Goal: Task Accomplishment & Management: Use online tool/utility

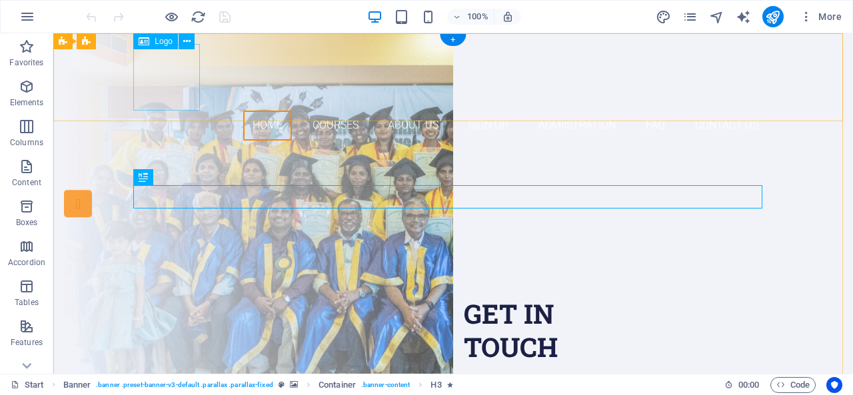
click at [161, 85] on div at bounding box center [453, 77] width 629 height 67
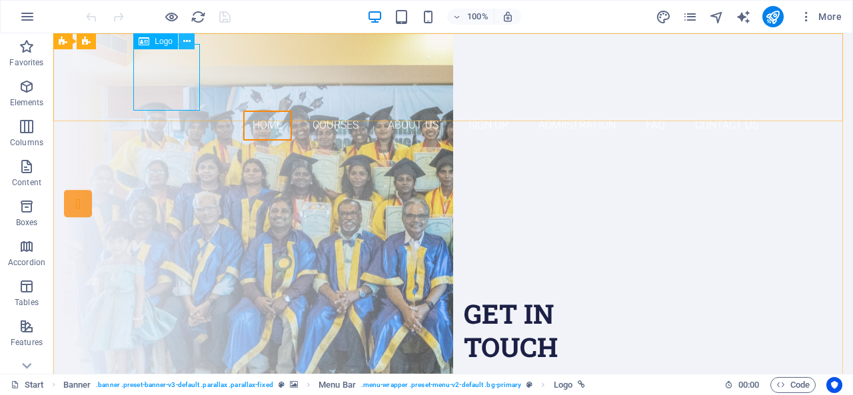
click at [187, 40] on icon at bounding box center [186, 42] width 7 height 14
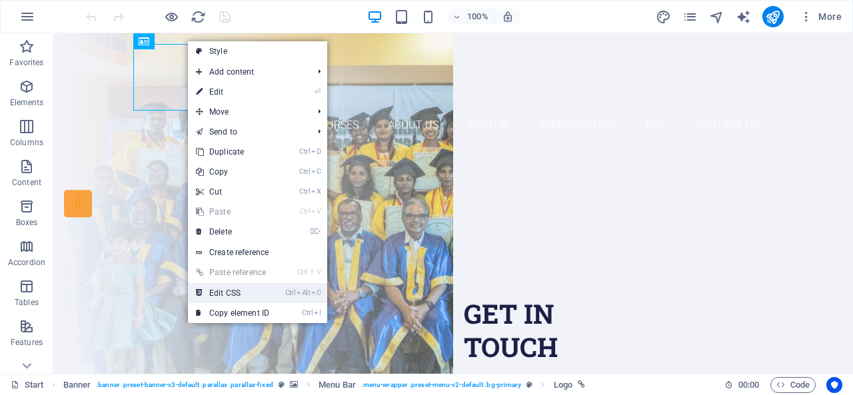
click at [230, 290] on link "Ctrl Alt C Edit CSS" at bounding box center [232, 293] width 89 height 20
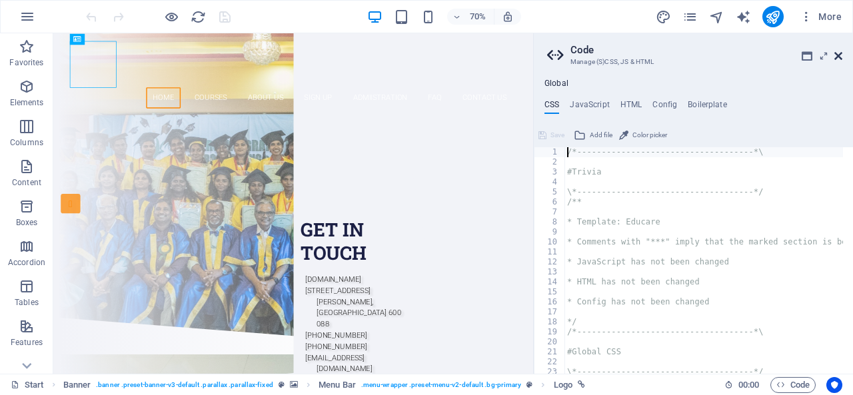
click at [838, 53] on icon at bounding box center [838, 56] width 8 height 11
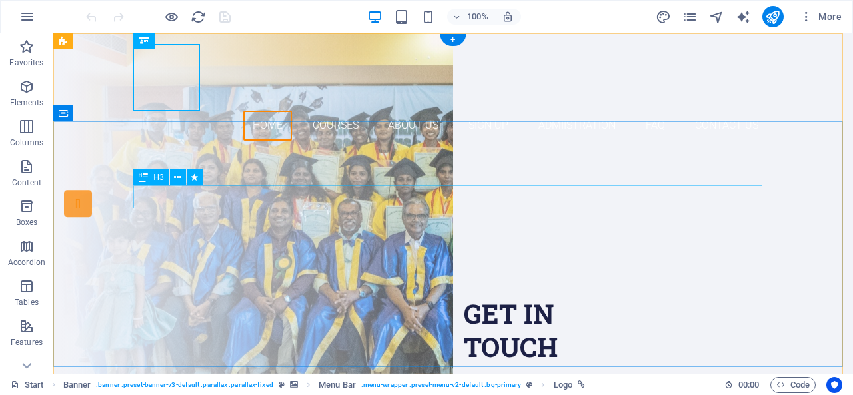
click at [585, 215] on div "Are you LOOKING FOR A GOOD CARRIER?" at bounding box center [453, 226] width 629 height 23
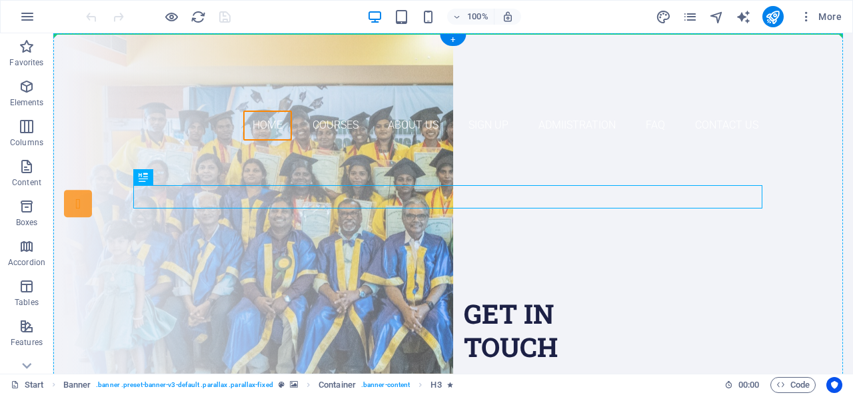
drag, startPoint x: 585, startPoint y: 199, endPoint x: 576, endPoint y: 161, distance: 39.7
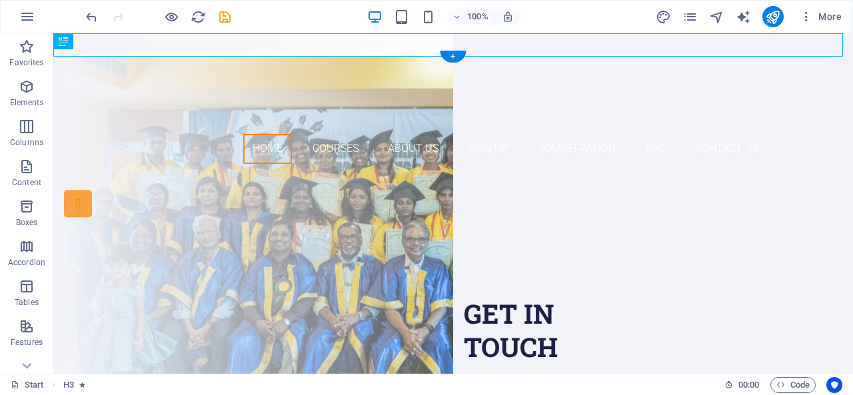
click at [701, 189] on div "Join our Elavero Training Institute APPROVED BY NATIONAL SKILL DEVELOPMENT CORP…" at bounding box center [452, 307] width 799 height 264
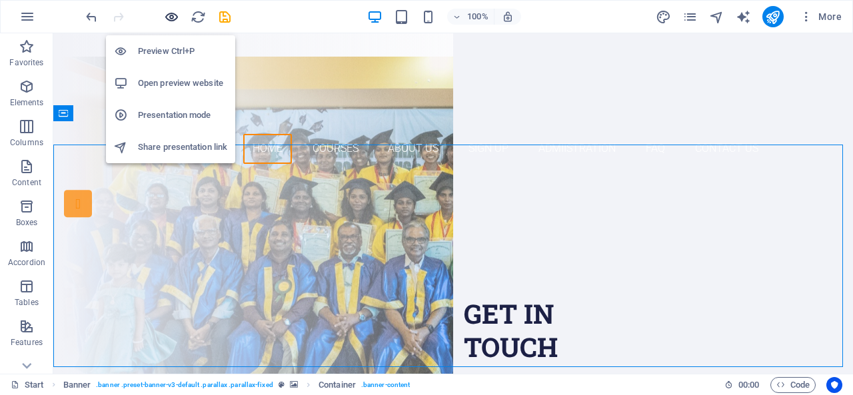
click at [171, 13] on icon "button" at bounding box center [171, 16] width 15 height 15
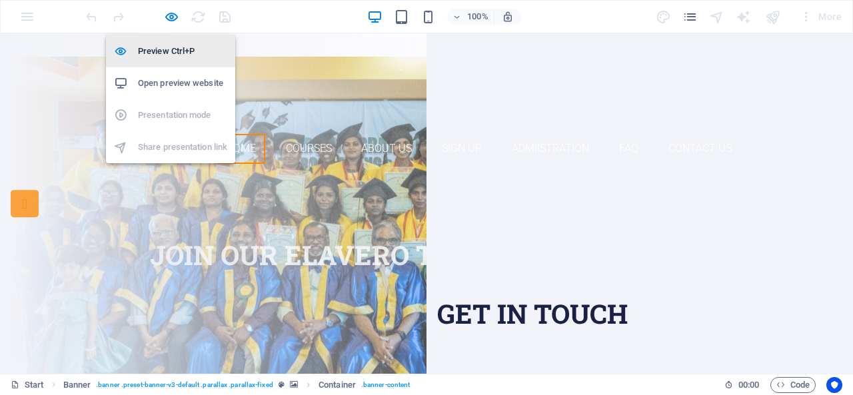
click at [170, 49] on h6 "Preview Ctrl+P" at bounding box center [182, 51] width 89 height 16
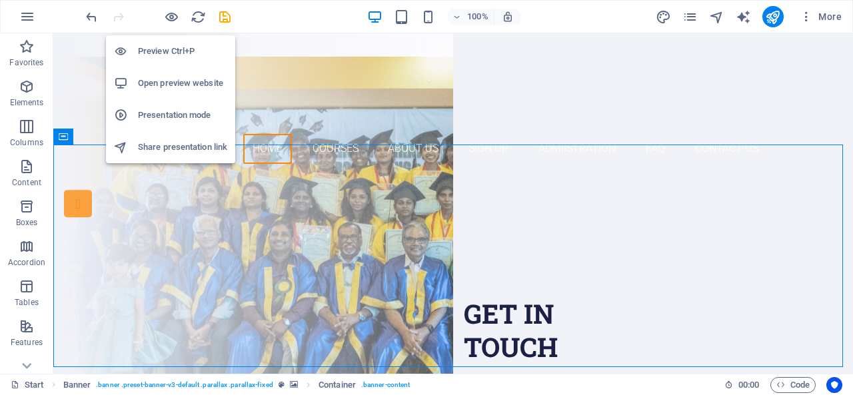
click at [179, 85] on h6 "Open preview website" at bounding box center [182, 83] width 89 height 16
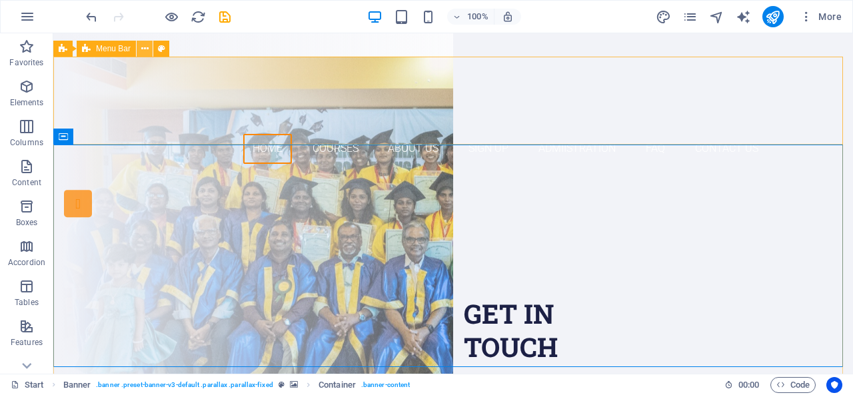
click at [145, 47] on icon at bounding box center [144, 49] width 7 height 14
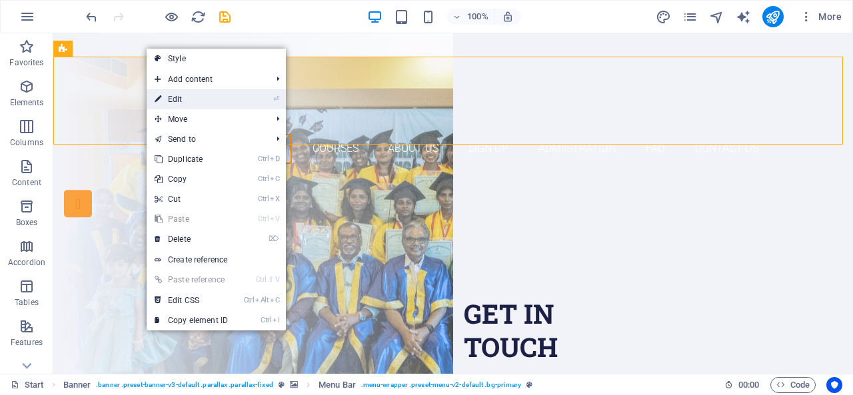
click at [193, 95] on link "⏎ Edit" at bounding box center [191, 99] width 89 height 20
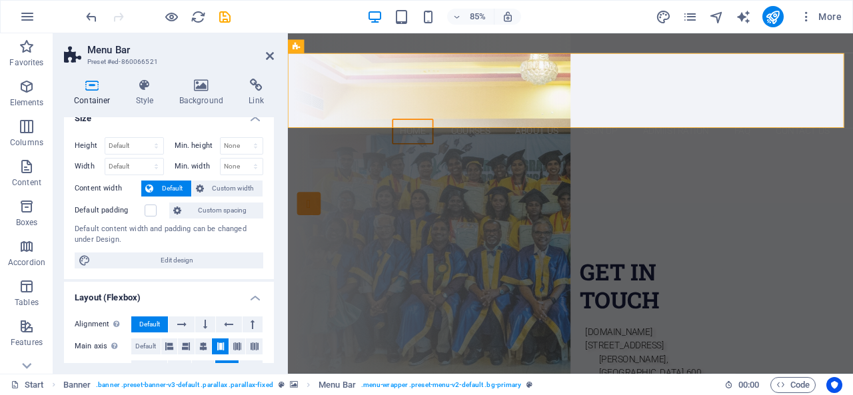
scroll to position [13, 0]
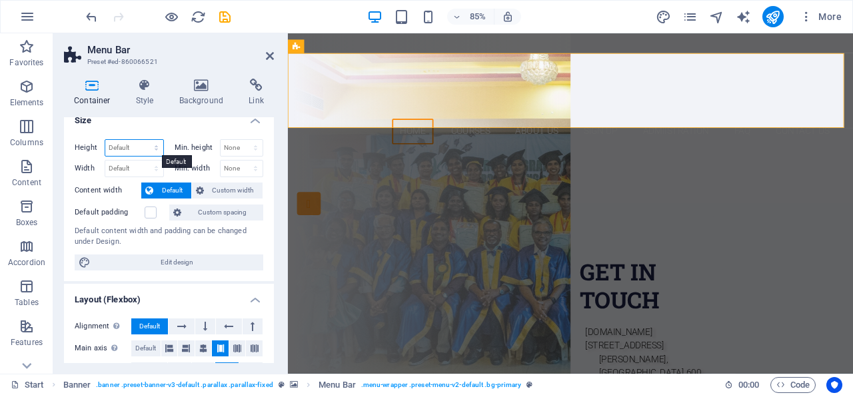
click at [153, 145] on select "Default px rem % vh vw" at bounding box center [134, 148] width 58 height 16
click at [224, 189] on span "Custom width" at bounding box center [233, 191] width 51 height 16
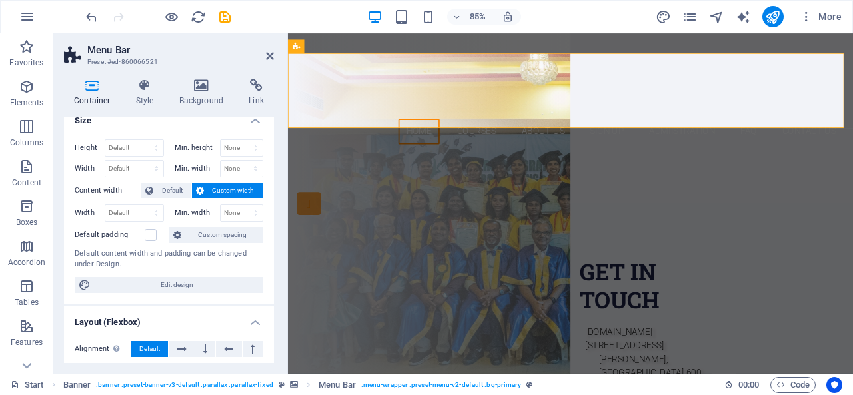
click at [252, 117] on h4 "Size" at bounding box center [169, 117] width 210 height 24
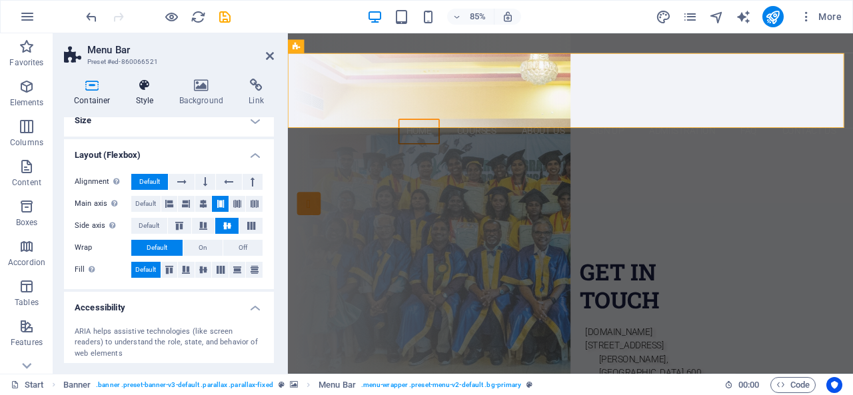
click at [148, 86] on icon at bounding box center [145, 85] width 38 height 13
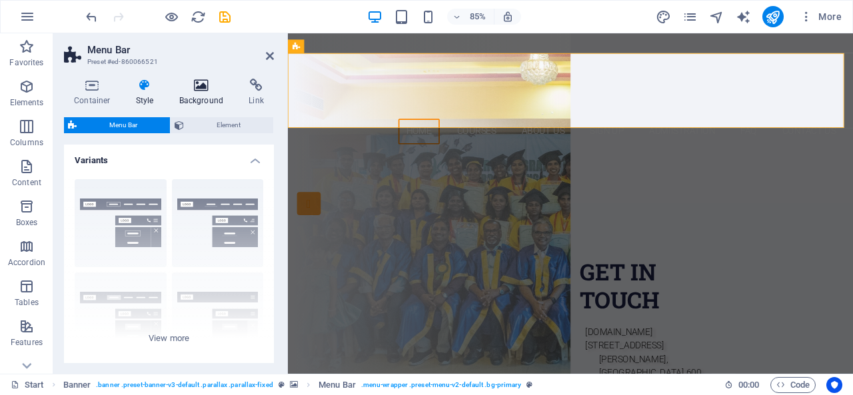
click at [222, 96] on h4 "Background" at bounding box center [204, 93] width 70 height 28
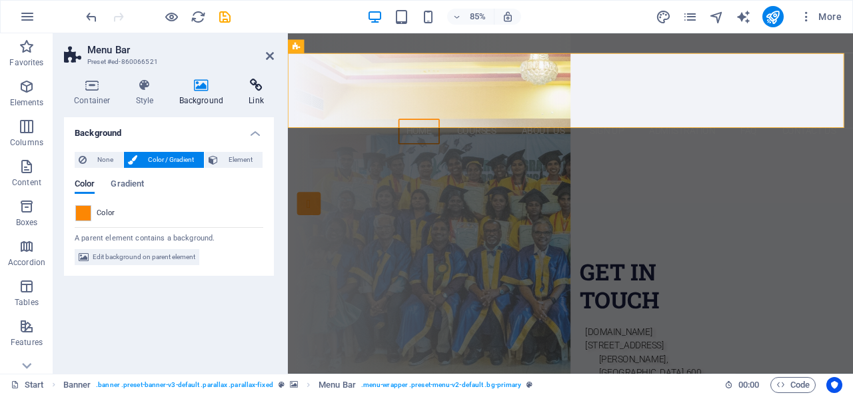
click at [256, 88] on icon at bounding box center [255, 85] width 35 height 13
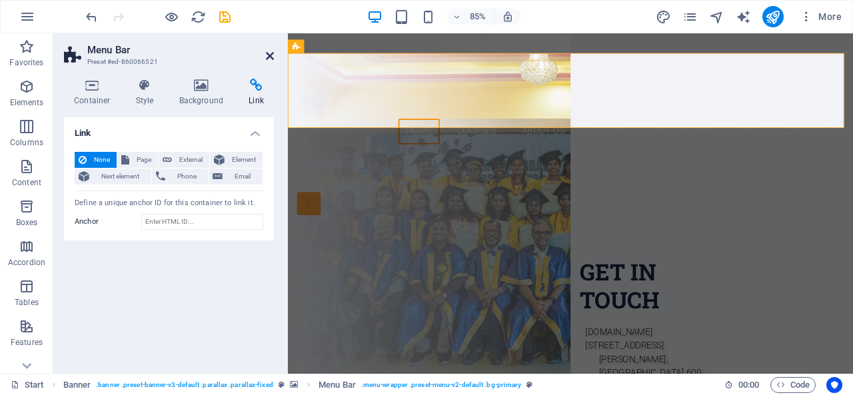
click at [268, 53] on icon at bounding box center [270, 56] width 8 height 11
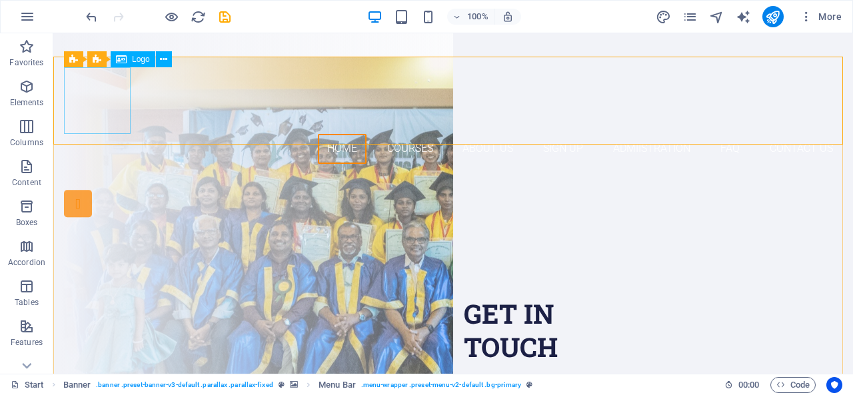
click at [131, 56] on div "Logo" at bounding box center [133, 59] width 45 height 16
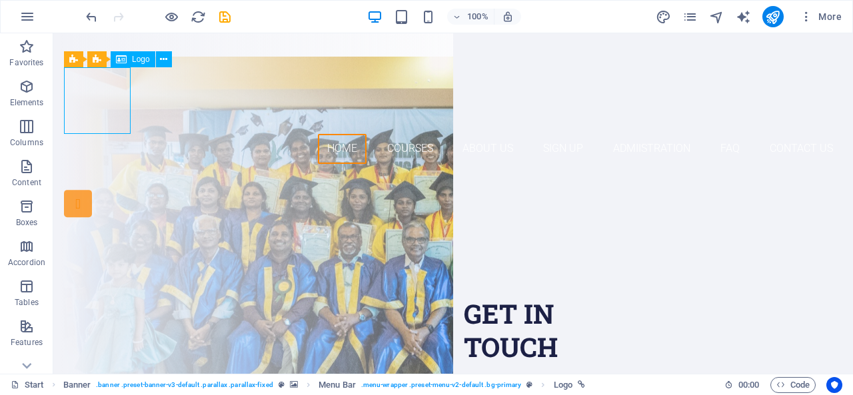
click at [131, 65] on div "Logo" at bounding box center [133, 59] width 45 height 16
click at [164, 57] on icon at bounding box center [163, 60] width 7 height 14
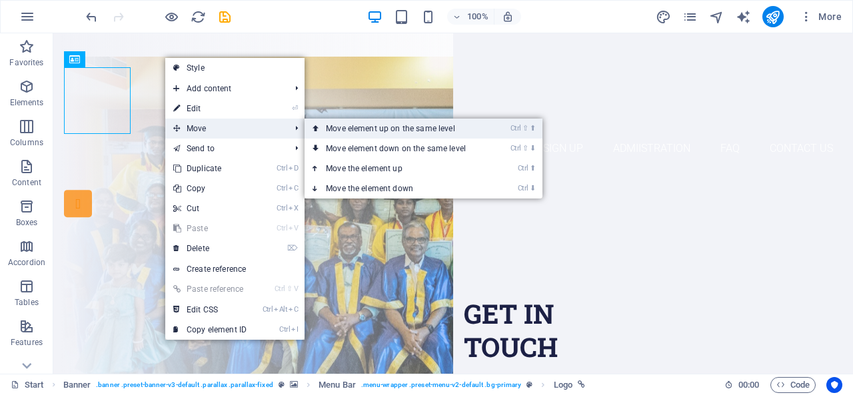
click at [349, 128] on link "Ctrl ⇧ ⬆ Move element up on the same level" at bounding box center [398, 129] width 188 height 20
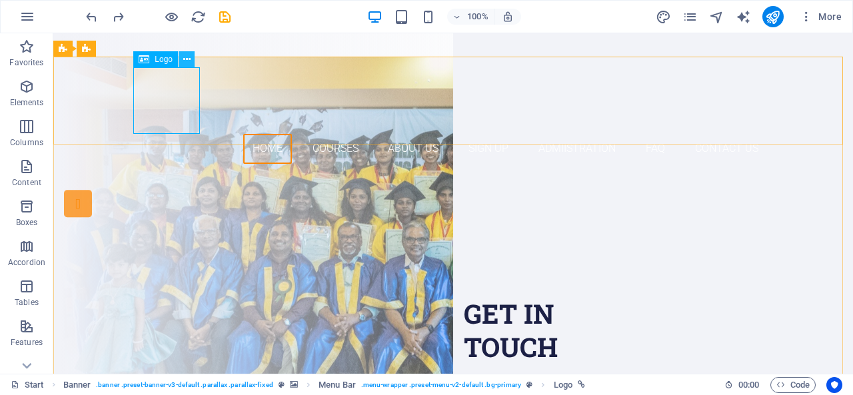
click at [187, 54] on icon at bounding box center [186, 60] width 7 height 14
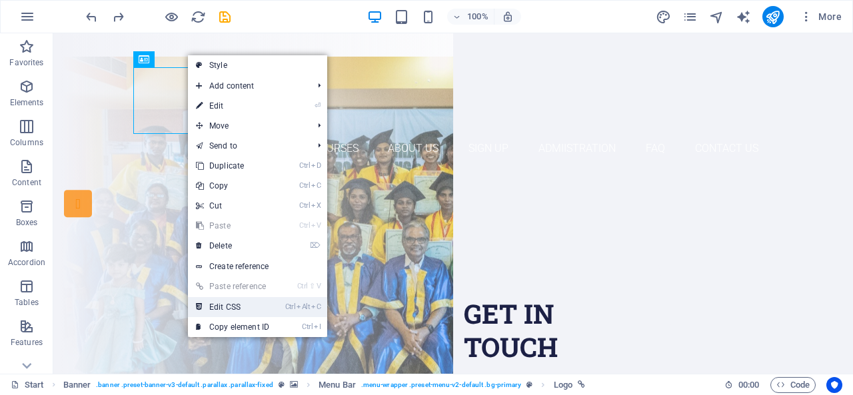
click at [250, 311] on link "Ctrl Alt C Edit CSS" at bounding box center [232, 307] width 89 height 20
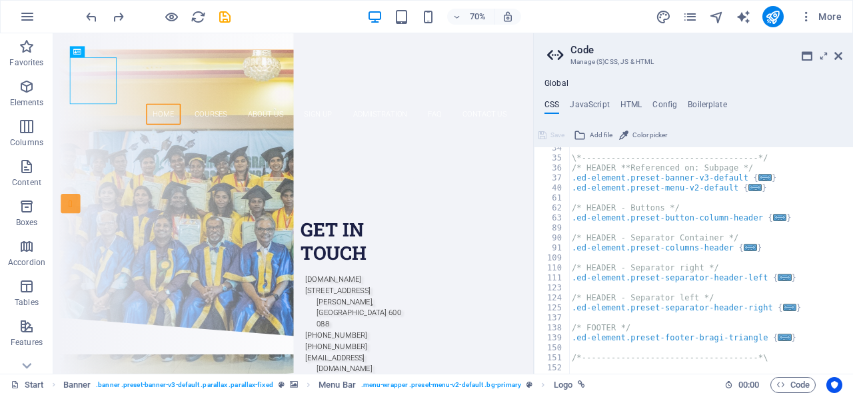
scroll to position [334, 0]
click at [758, 179] on span "..." at bounding box center [764, 177] width 13 height 7
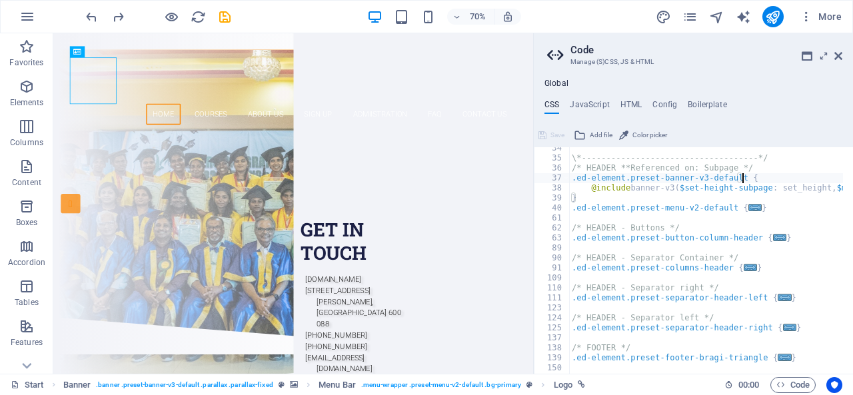
click at [753, 179] on div "\*------------------------------------*/ /* HEADER **Referenced on: Subpage */ …" at bounding box center [789, 261] width 441 height 236
click at [805, 193] on div "\*------------------------------------*/ /* HEADER **Referenced on: Subpage */ …" at bounding box center [789, 261] width 441 height 236
click at [797, 190] on div "\*------------------------------------*/ /* HEADER **Referenced on: Subpage */ …" at bounding box center [789, 261] width 441 height 236
click at [789, 189] on div "\*------------------------------------*/ /* HEADER **Referenced on: Subpage */ …" at bounding box center [789, 261] width 441 height 236
click at [748, 208] on span "..." at bounding box center [754, 207] width 13 height 7
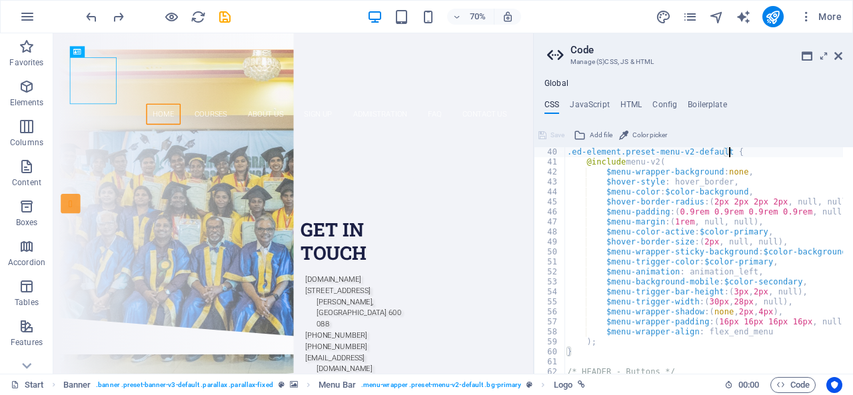
scroll to position [394, 0]
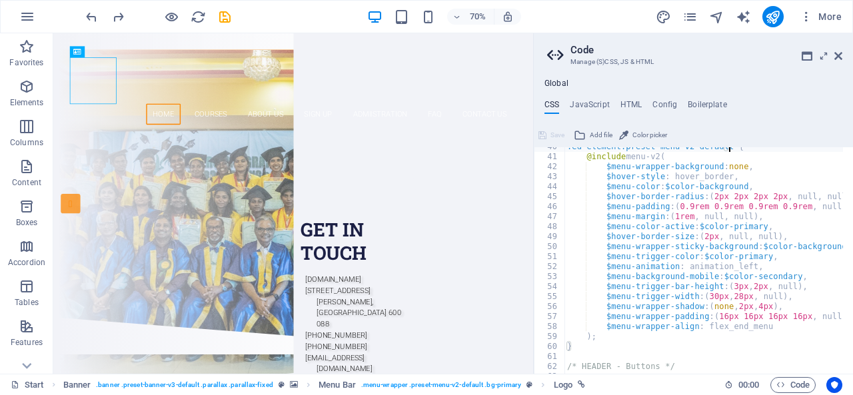
click at [728, 287] on div ".ed-element.preset-menu-v2-default { @include menu-v2 ( $menu-wrapper-backgroun…" at bounding box center [784, 260] width 441 height 236
click at [759, 287] on div ".ed-element.preset-menu-v2-default { @include menu-v2 ( $menu-wrapper-backgroun…" at bounding box center [784, 260] width 441 height 236
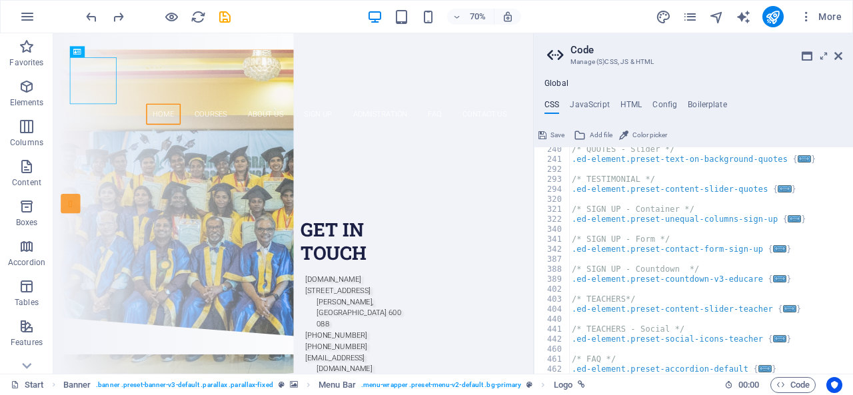
scroll to position [1002, 0]
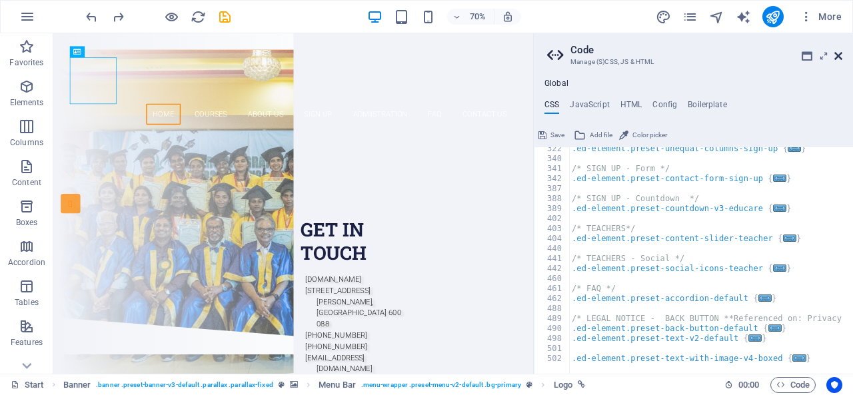
type textarea "$menu-trigger-bar-height: (2px, 2px, null),"
click at [838, 57] on icon at bounding box center [838, 56] width 8 height 11
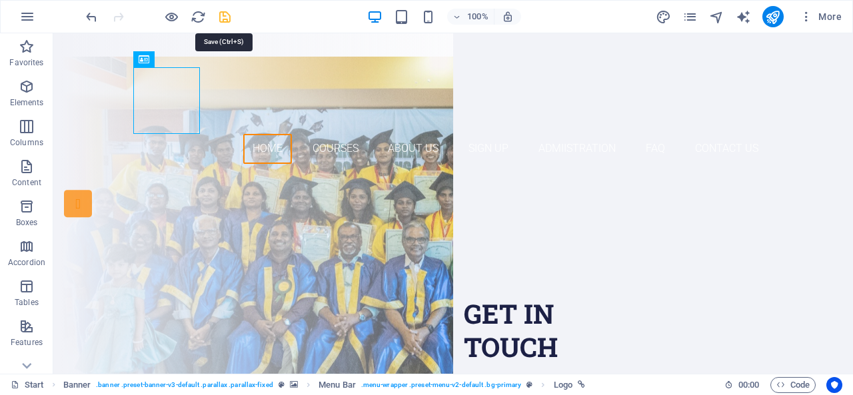
click at [224, 15] on icon "save" at bounding box center [224, 16] width 15 height 15
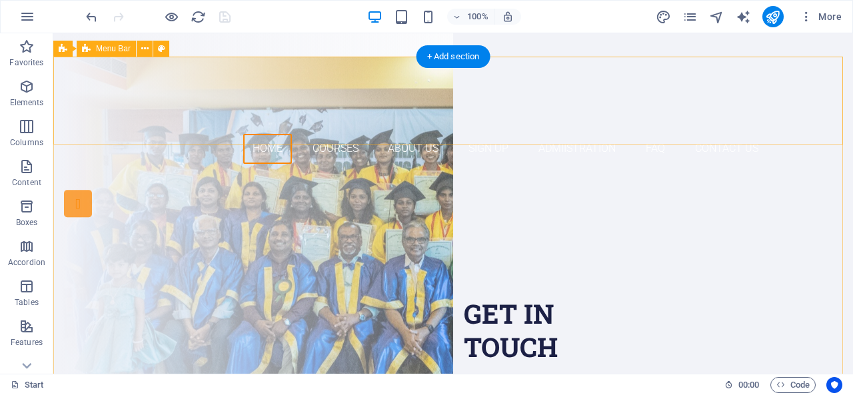
click at [286, 135] on div "Home Courses About Us Sign up Admiistration FAQ Contact Us" at bounding box center [452, 116] width 799 height 118
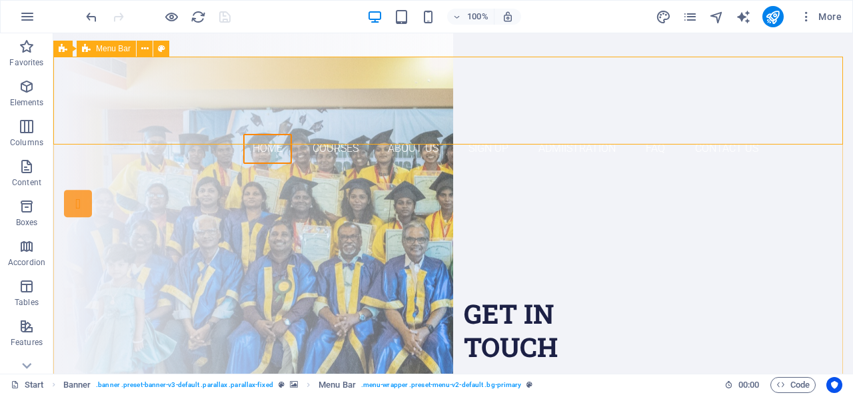
click at [113, 47] on span "Menu Bar" at bounding box center [113, 49] width 35 height 8
click at [114, 47] on span "Menu Bar" at bounding box center [113, 49] width 35 height 8
click at [148, 49] on icon at bounding box center [144, 49] width 7 height 14
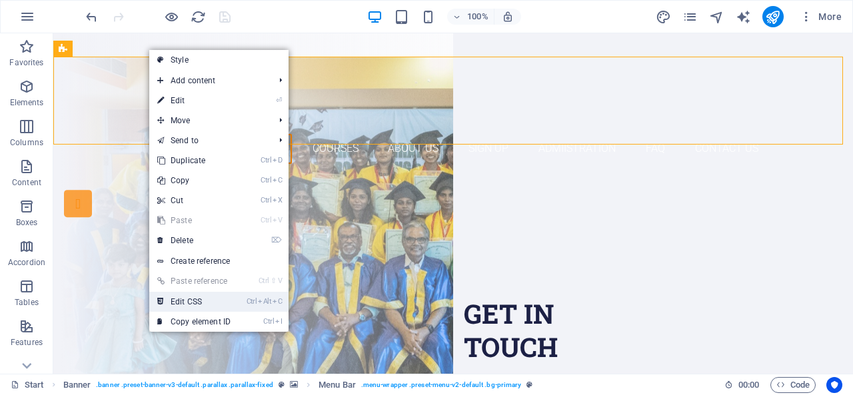
click at [183, 299] on link "Ctrl Alt C Edit CSS" at bounding box center [193, 302] width 89 height 20
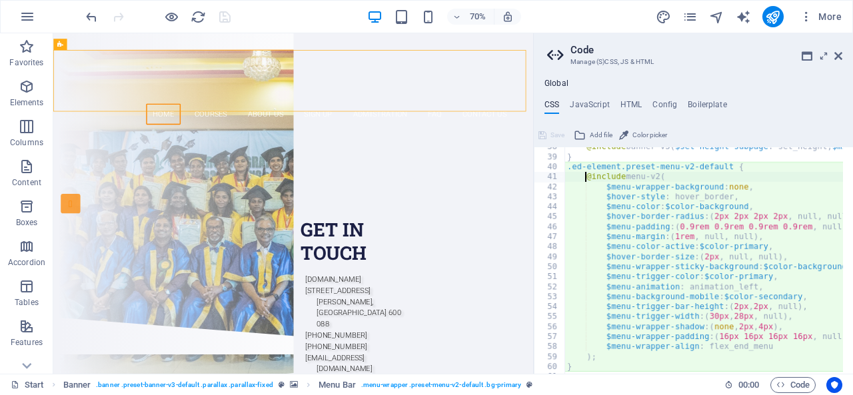
scroll to position [397, 0]
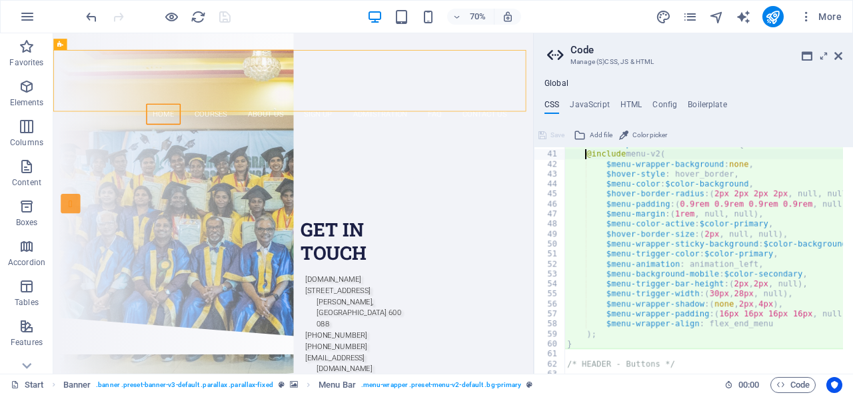
click at [728, 282] on div ".ed-element.preset-menu-v2-default { @include menu-v2 ( $menu-wrapper-backgroun…" at bounding box center [784, 257] width 441 height 236
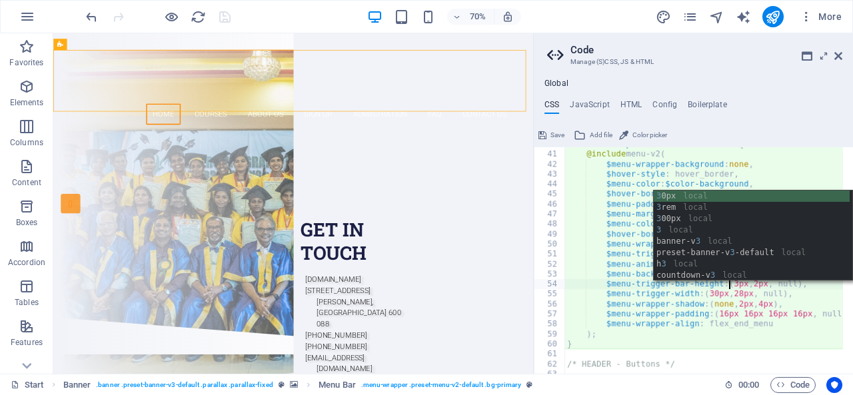
scroll to position [0, 16]
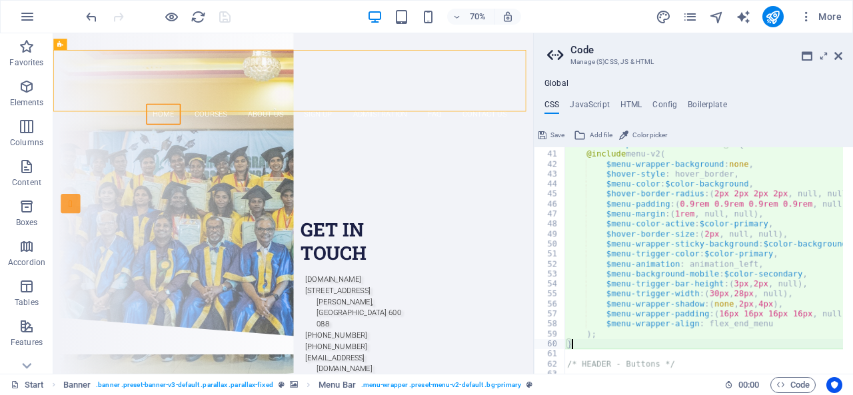
click at [799, 343] on div ".ed-element.preset-menu-v2-default { @include menu-v2 ( $menu-wrapper-backgroun…" at bounding box center [784, 257] width 441 height 236
click at [781, 333] on div ".ed-element.preset-menu-v2-default { @include menu-v2 ( $menu-wrapper-backgroun…" at bounding box center [784, 257] width 441 height 236
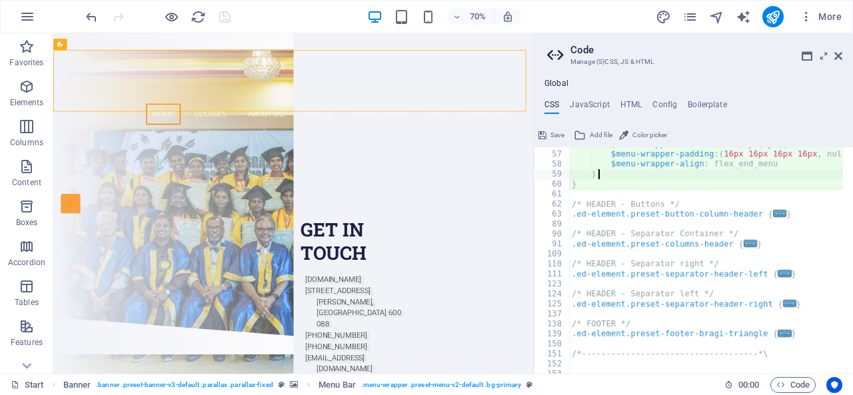
scroll to position [542, 0]
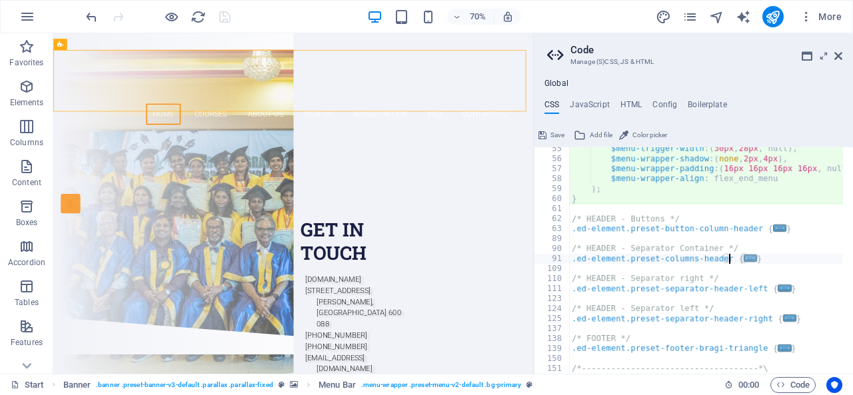
click at [743, 260] on span "..." at bounding box center [749, 257] width 13 height 7
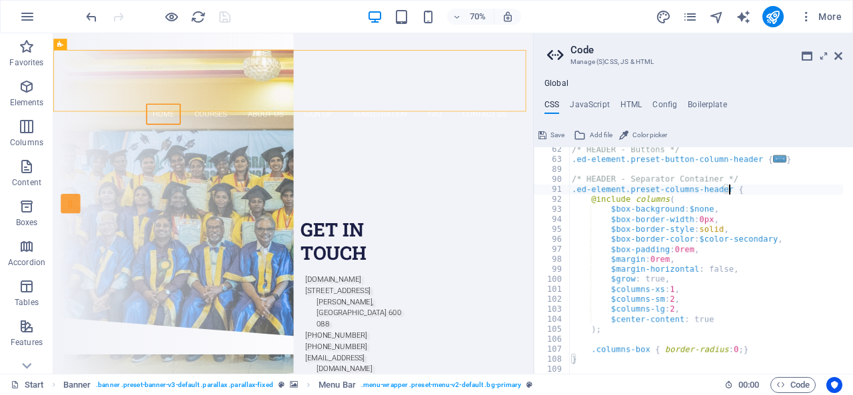
scroll to position [611, 0]
type textarea ".ed-element.preset-columns-header {"
click at [842, 53] on aside "Code Manage (S)CSS, JS & HTML Global CSS JavaScript HTML Config Boilerplate .ed…" at bounding box center [693, 203] width 320 height 340
click at [835, 57] on icon at bounding box center [838, 56] width 8 height 11
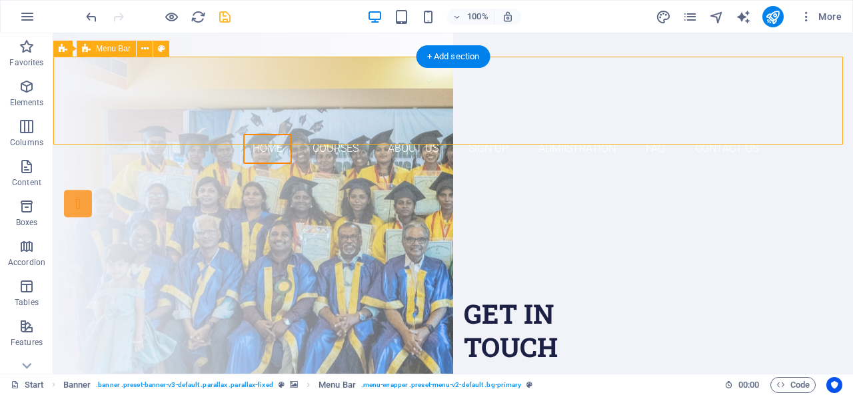
drag, startPoint x: 326, startPoint y: 141, endPoint x: 326, endPoint y: 127, distance: 13.3
click at [326, 127] on div "Home Courses About Us Sign up Admiistration FAQ Contact Us" at bounding box center [452, 116] width 799 height 118
click at [61, 51] on icon at bounding box center [63, 49] width 9 height 16
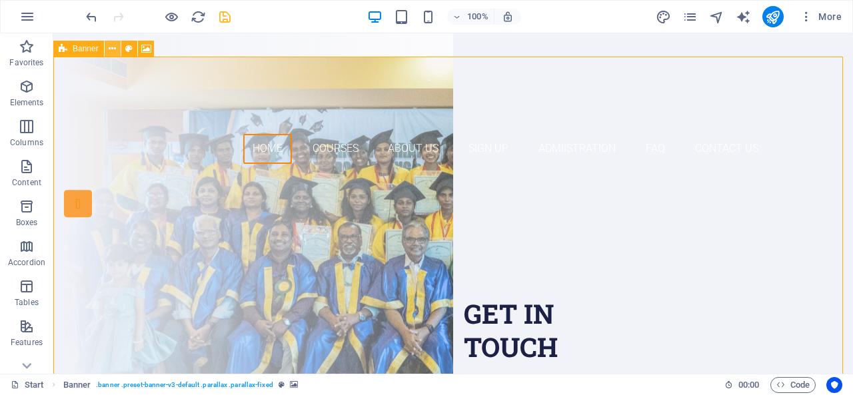
click at [111, 47] on icon at bounding box center [112, 49] width 7 height 14
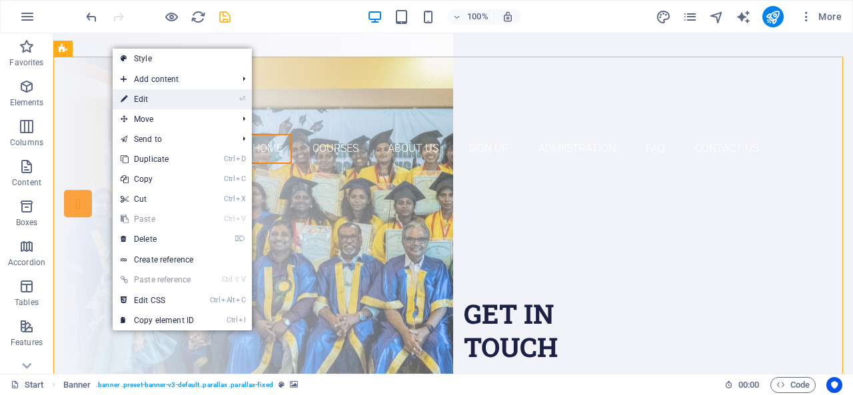
click at [141, 99] on link "⏎ Edit" at bounding box center [157, 99] width 89 height 20
select select "vh"
select select "header"
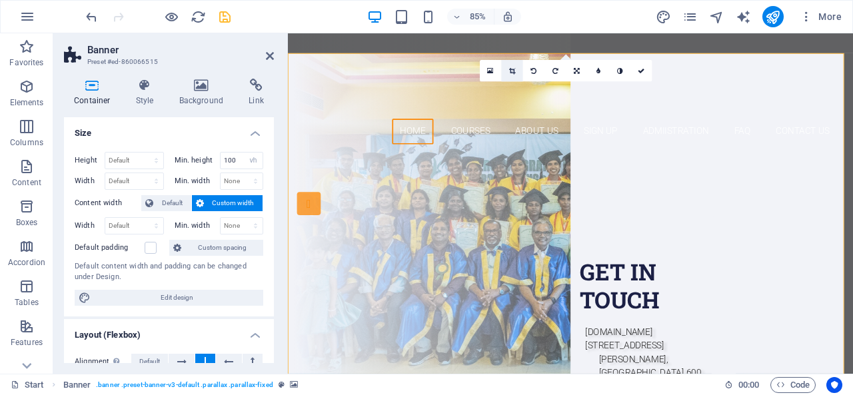
click at [512, 70] on icon at bounding box center [512, 70] width 6 height 7
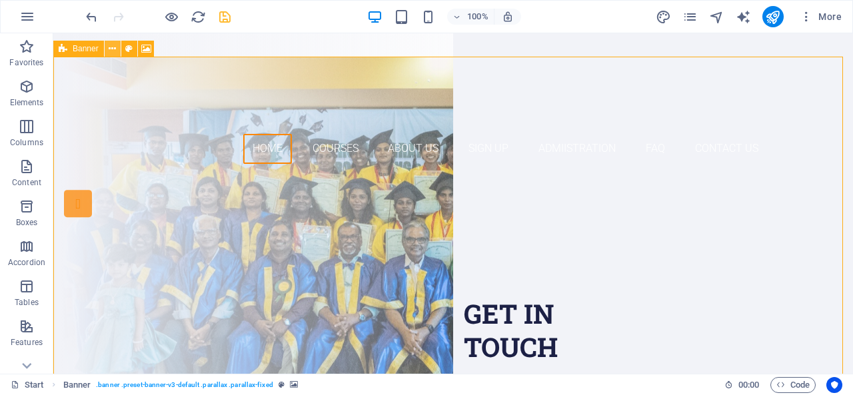
click at [114, 47] on icon at bounding box center [112, 49] width 7 height 14
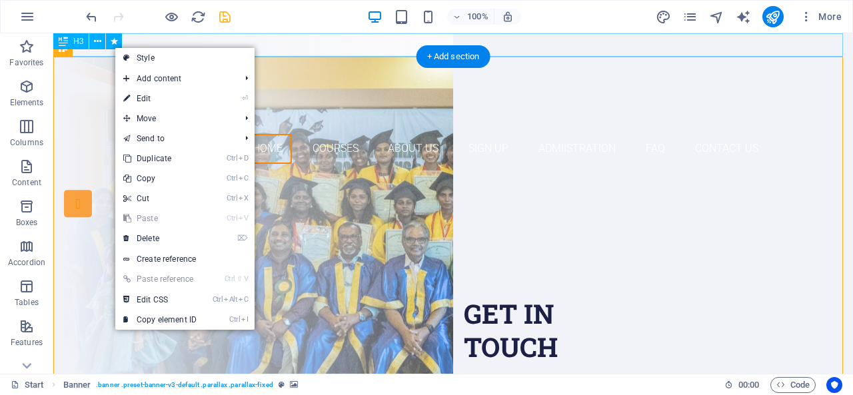
click at [286, 39] on div "Are you LOOKING FOR A GOOD CARRIER?" at bounding box center [452, 44] width 799 height 23
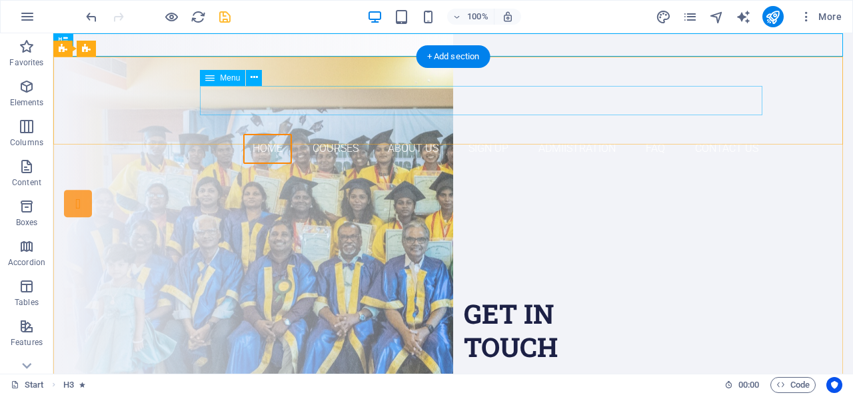
click at [229, 134] on nav "Home Courses About Us Sign up Admiistration FAQ Contact Us" at bounding box center [453, 149] width 629 height 30
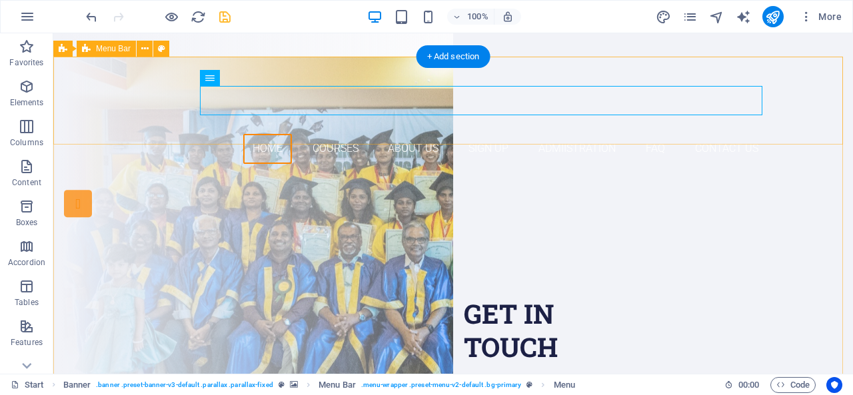
click at [127, 103] on div "Home Courses About Us Sign up Admiistration FAQ Contact Us" at bounding box center [452, 116] width 799 height 118
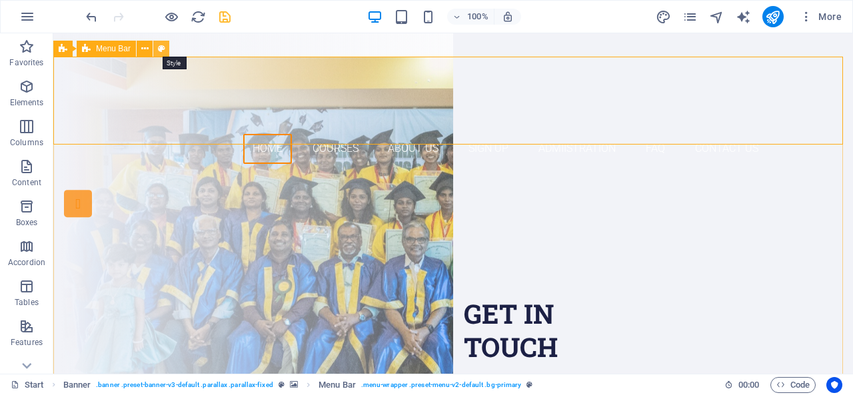
click at [159, 49] on icon at bounding box center [161, 49] width 7 height 14
select select "px"
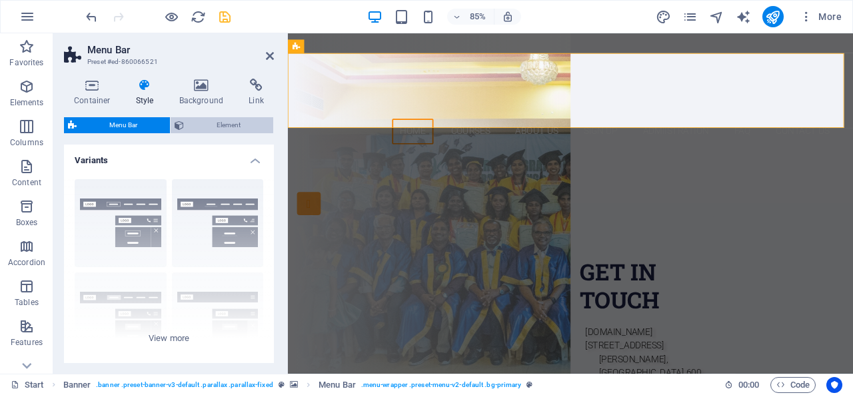
click at [239, 129] on span "Element" at bounding box center [228, 125] width 81 height 16
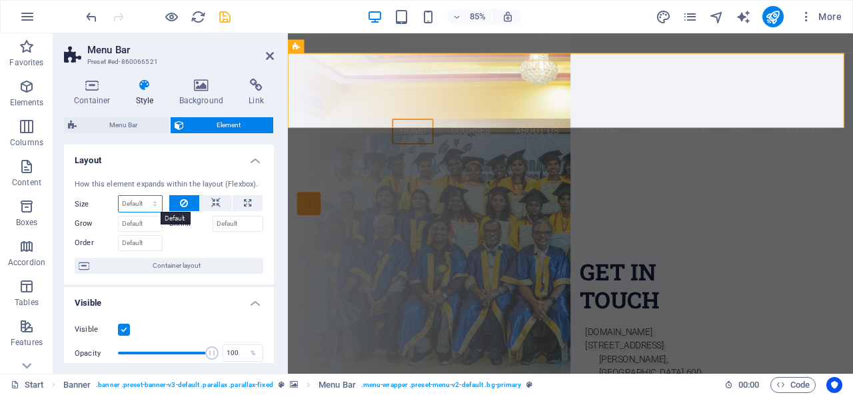
click at [152, 201] on select "Default auto px % 1/1 1/2 1/3 1/4 1/5 1/6 1/7 1/8 1/9 1/10" at bounding box center [140, 204] width 43 height 16
select select "1/1"
click at [142, 196] on select "Default auto px % 1/1 1/2 1/3 1/4 1/5 1/6 1/7 1/8 1/9 1/10" at bounding box center [140, 204] width 43 height 16
type input "100"
select select "%"
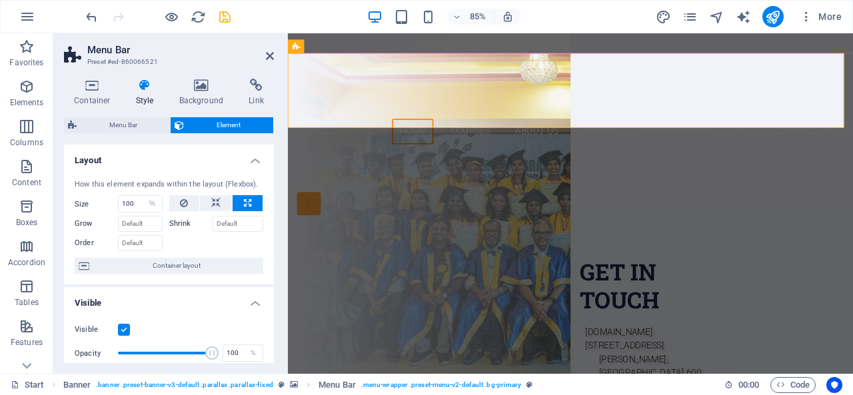
drag, startPoint x: 270, startPoint y: 206, endPoint x: 268, endPoint y: 233, distance: 26.7
click at [268, 233] on div "How this element expands within the layout (Flexbox). Size 100 Default auto px …" at bounding box center [169, 227] width 210 height 117
drag, startPoint x: 270, startPoint y: 222, endPoint x: 270, endPoint y: 256, distance: 34.0
click at [270, 256] on div "How this element expands within the layout (Flexbox). Size 100 Default auto px …" at bounding box center [169, 227] width 210 height 117
click at [244, 199] on icon at bounding box center [247, 203] width 7 height 16
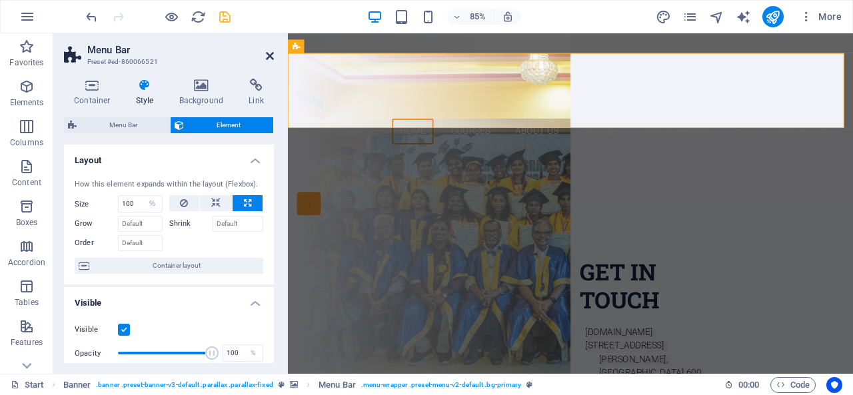
click at [270, 54] on icon at bounding box center [270, 56] width 8 height 11
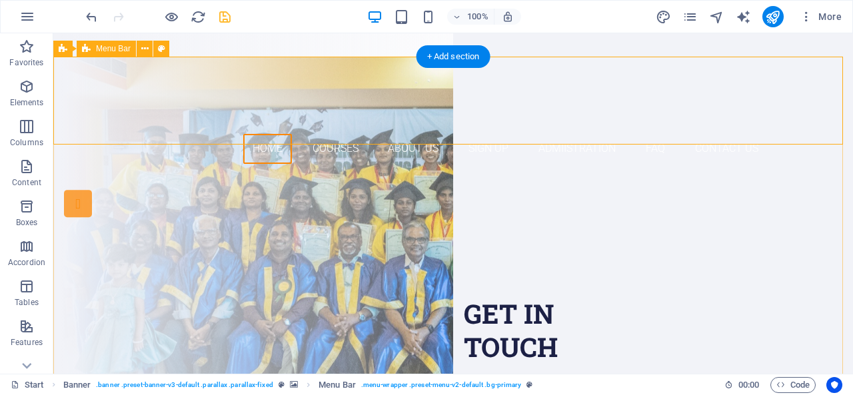
click at [268, 135] on div "Home Courses About Us Sign up Admiistration FAQ Contact Us" at bounding box center [452, 116] width 799 height 118
click at [460, 55] on div "+ Add section" at bounding box center [453, 56] width 74 height 23
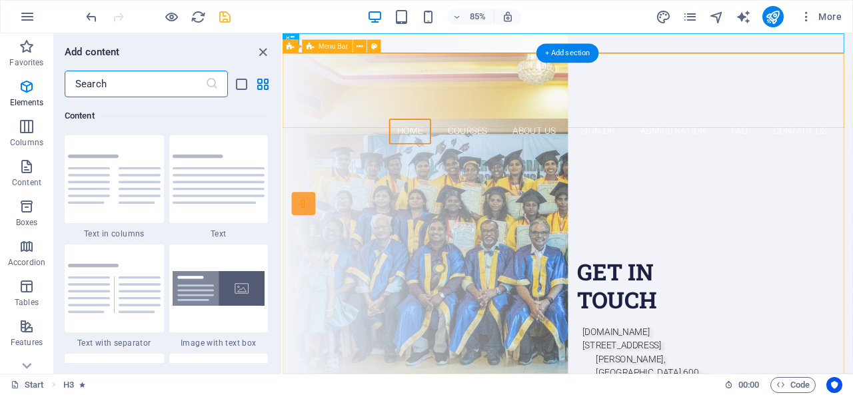
scroll to position [2331, 0]
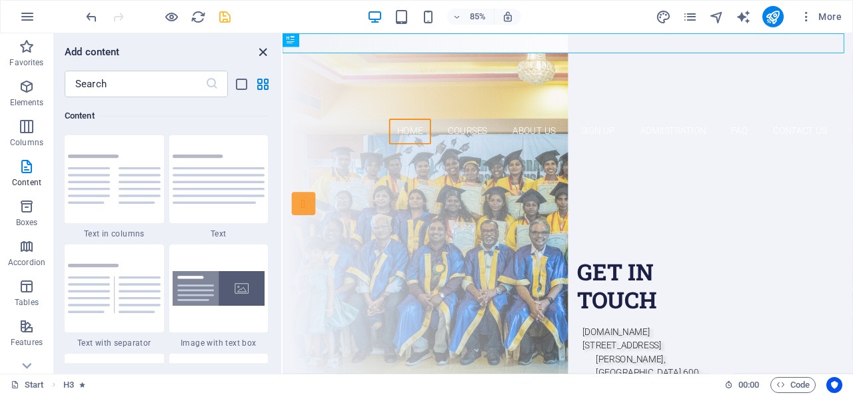
drag, startPoint x: 264, startPoint y: 45, endPoint x: 248, endPoint y: 14, distance: 34.9
click at [264, 45] on icon "close panel" at bounding box center [262, 52] width 15 height 15
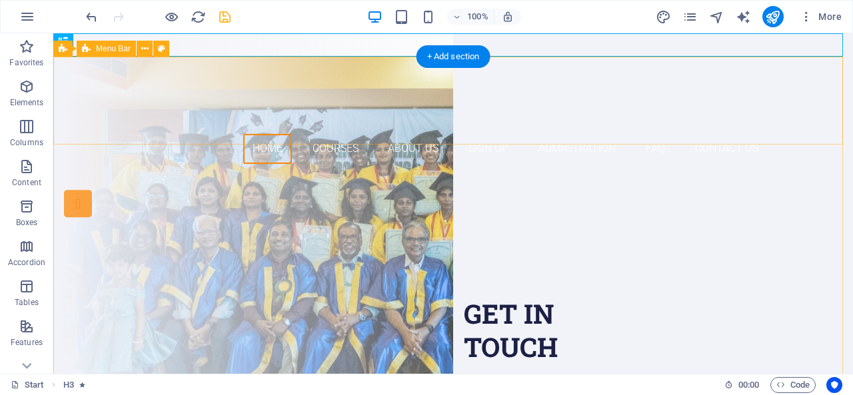
click at [266, 67] on div "Home Courses About Us Sign up Admiistration FAQ Contact Us" at bounding box center [452, 116] width 799 height 118
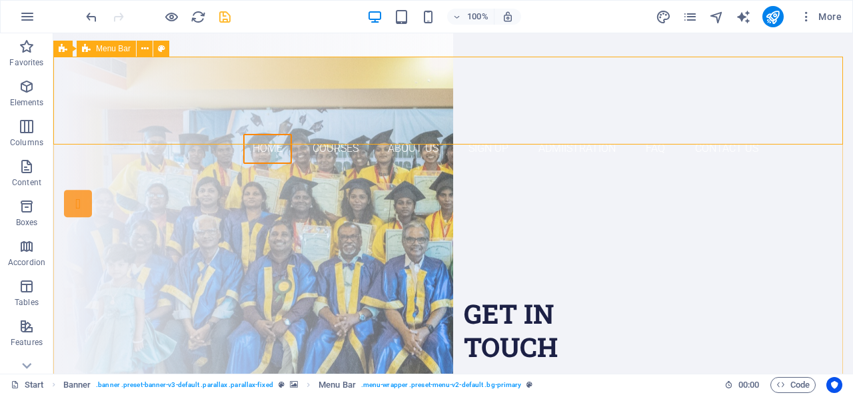
click at [119, 48] on span "Menu Bar" at bounding box center [113, 49] width 35 height 8
click at [287, 74] on div "Home Courses About Us Sign up Admiistration FAQ Contact Us" at bounding box center [452, 116] width 799 height 118
click at [276, 76] on div "Home Courses About Us Sign up Admiistration FAQ Contact Us" at bounding box center [452, 116] width 799 height 118
click at [144, 47] on icon at bounding box center [144, 49] width 7 height 14
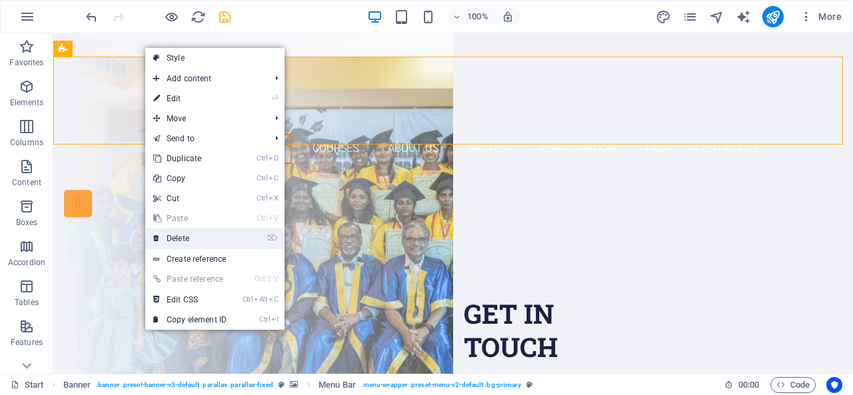
click at [185, 236] on link "⌦ Delete" at bounding box center [189, 238] width 89 height 20
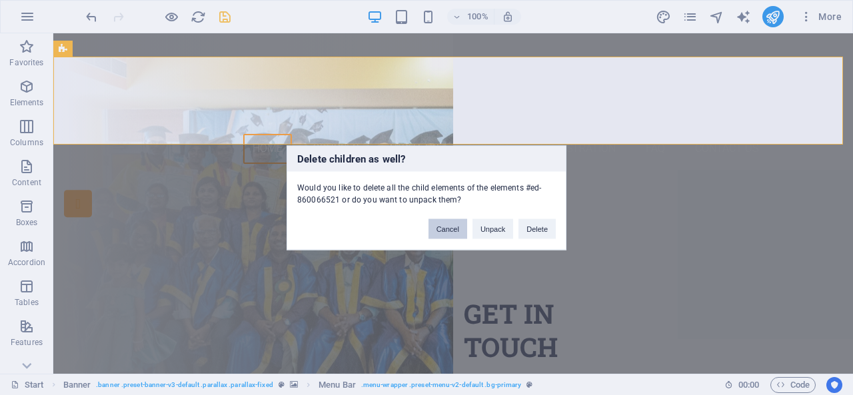
click at [450, 227] on button "Cancel" at bounding box center [447, 228] width 39 height 20
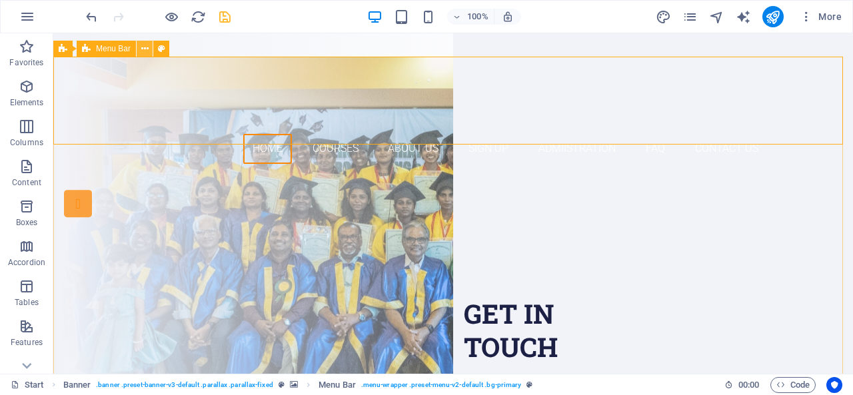
click at [146, 45] on icon at bounding box center [144, 49] width 7 height 14
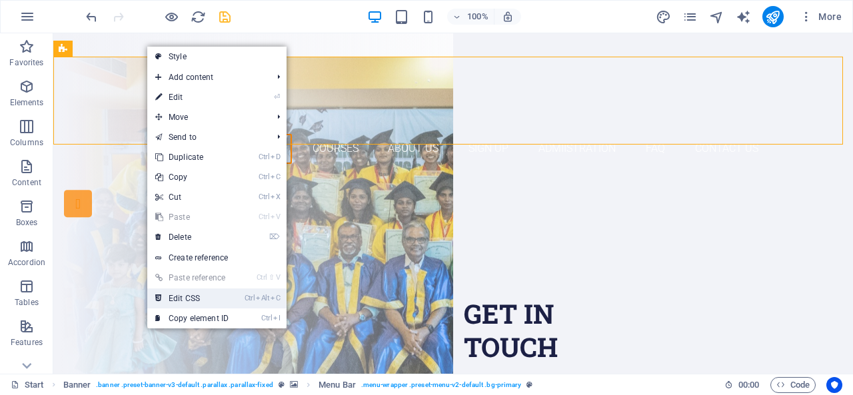
click at [189, 295] on link "Ctrl Alt C Edit CSS" at bounding box center [191, 298] width 89 height 20
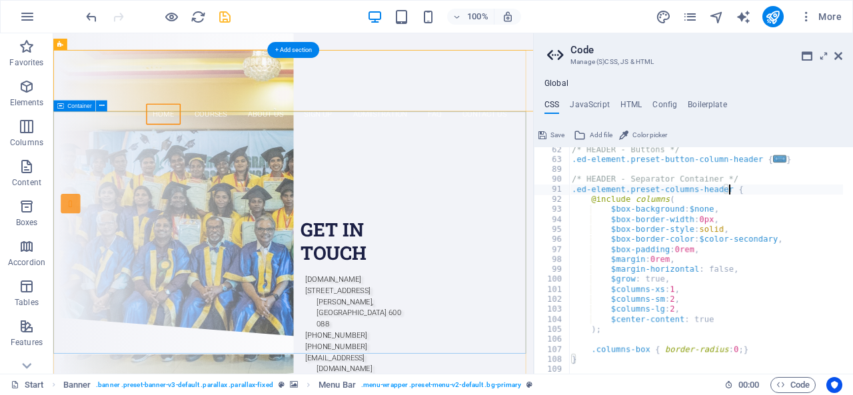
type textarea "@include menu-v2("
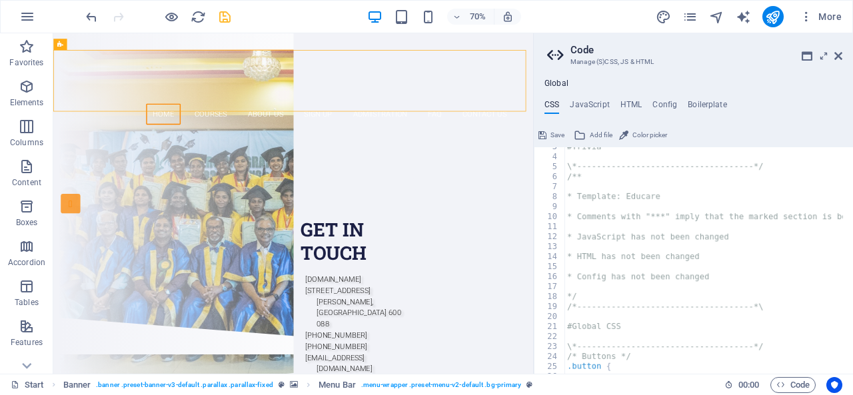
scroll to position [34, 0]
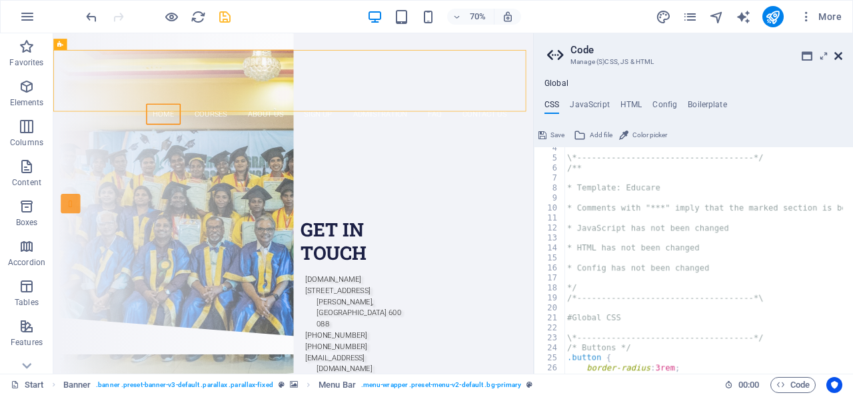
click at [835, 55] on icon at bounding box center [838, 56] width 8 height 11
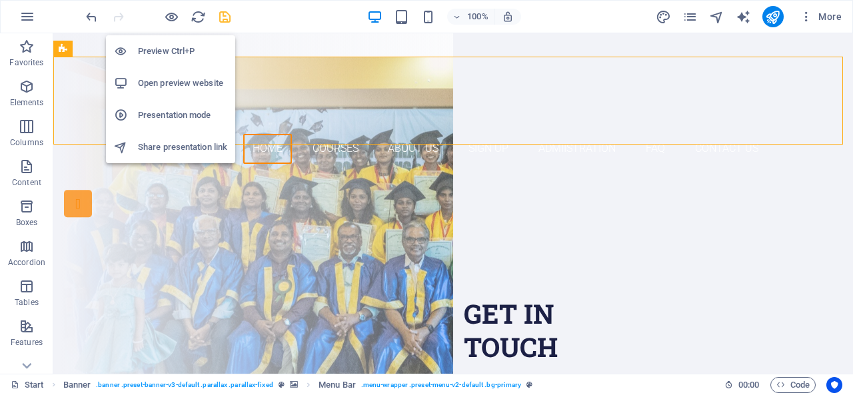
click at [172, 53] on h6 "Preview Ctrl+P" at bounding box center [182, 51] width 89 height 16
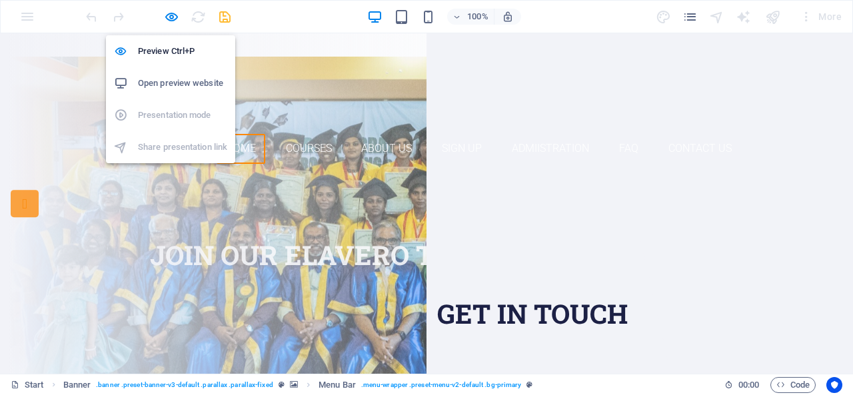
click at [177, 81] on h6 "Open preview website" at bounding box center [182, 83] width 89 height 16
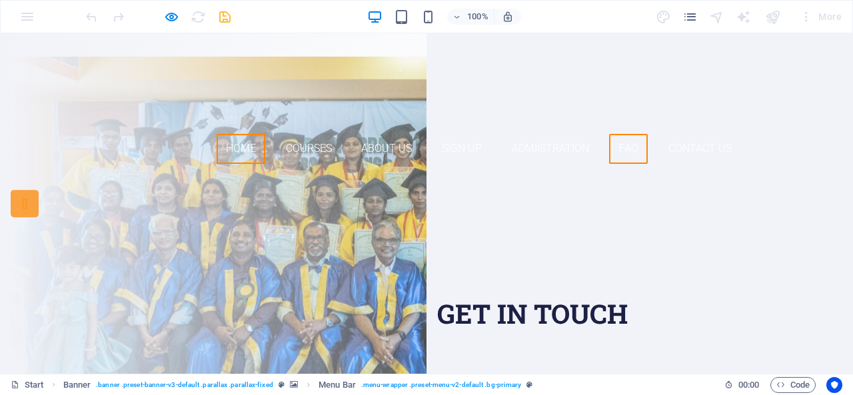
click at [622, 134] on link "FAQ" at bounding box center [628, 149] width 39 height 30
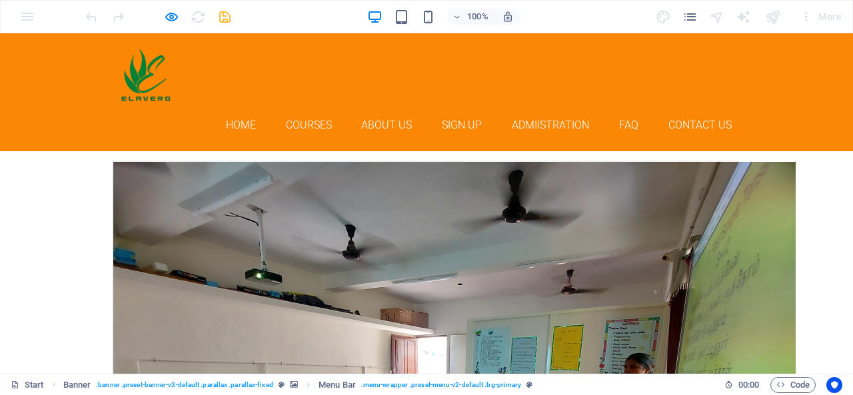
scroll to position [5186, 0]
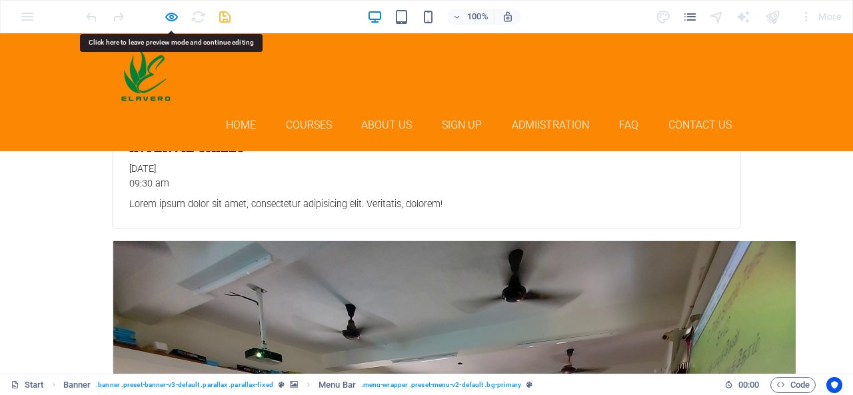
drag, startPoint x: 330, startPoint y: 246, endPoint x: 305, endPoint y: 248, distance: 25.5
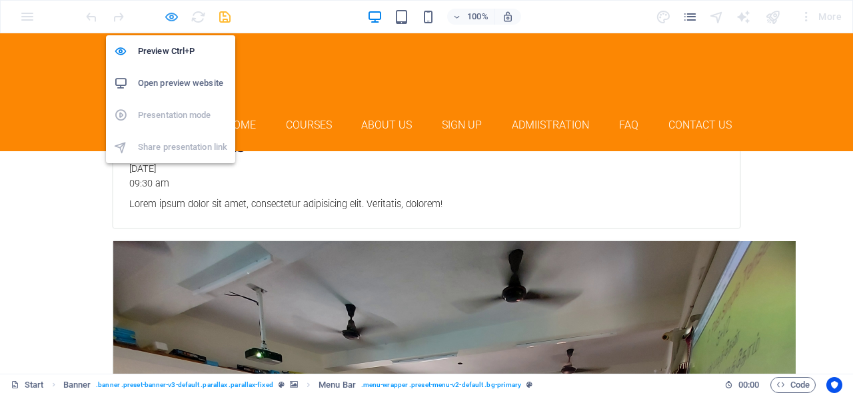
click at [171, 16] on icon "button" at bounding box center [171, 16] width 15 height 15
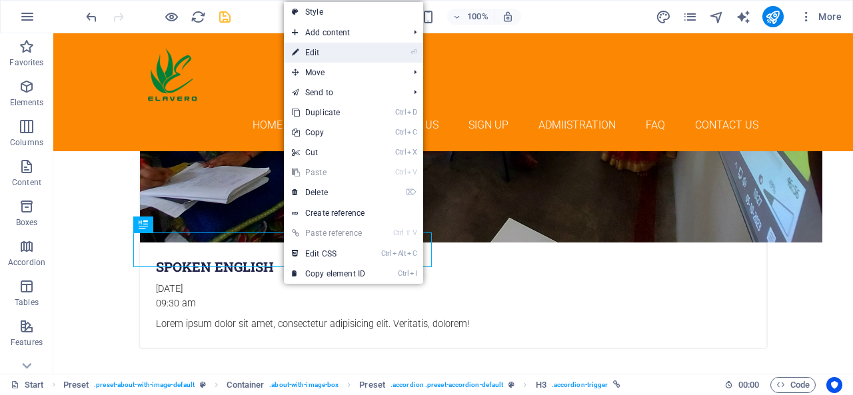
click at [352, 47] on link "⏎ Edit" at bounding box center [328, 53] width 89 height 20
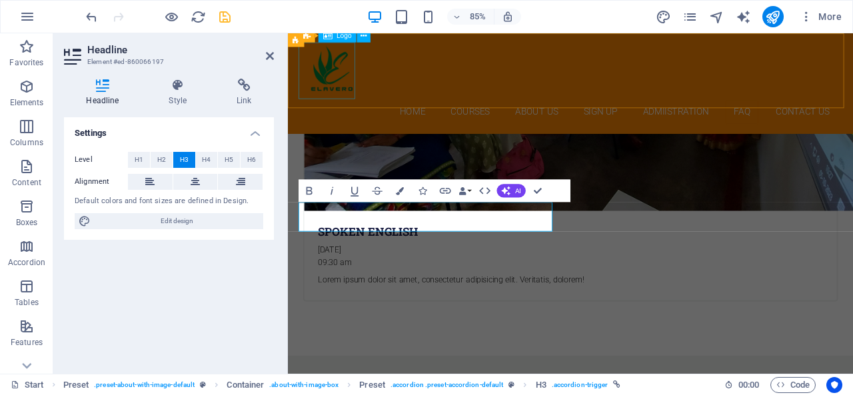
scroll to position [5670, 0]
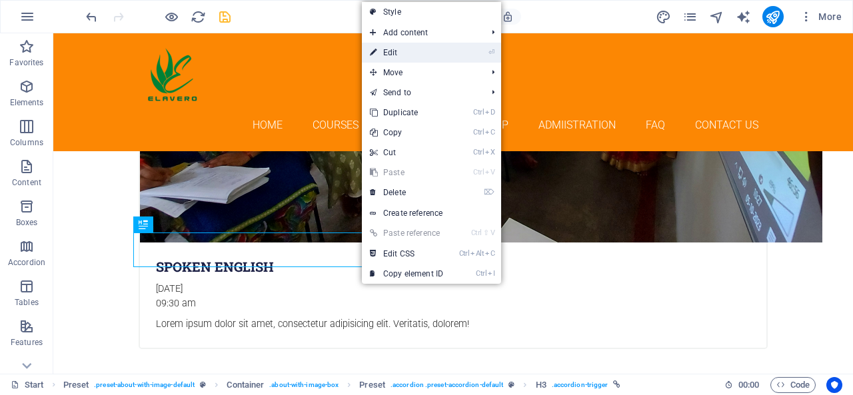
click at [454, 46] on li "⏎ Edit" at bounding box center [431, 53] width 139 height 20
click at [391, 57] on link "⏎ Edit" at bounding box center [406, 53] width 89 height 20
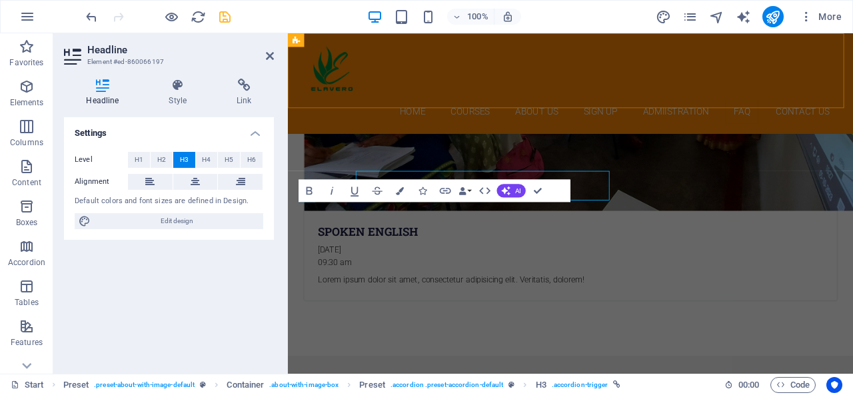
scroll to position [5670, 0]
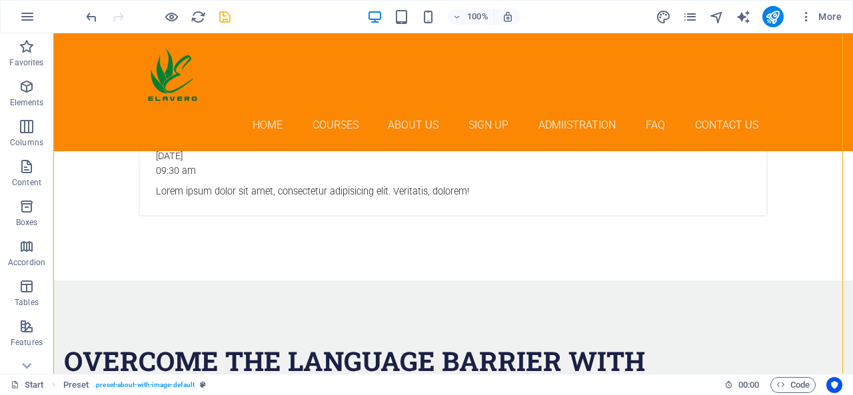
scroll to position [5766, 0]
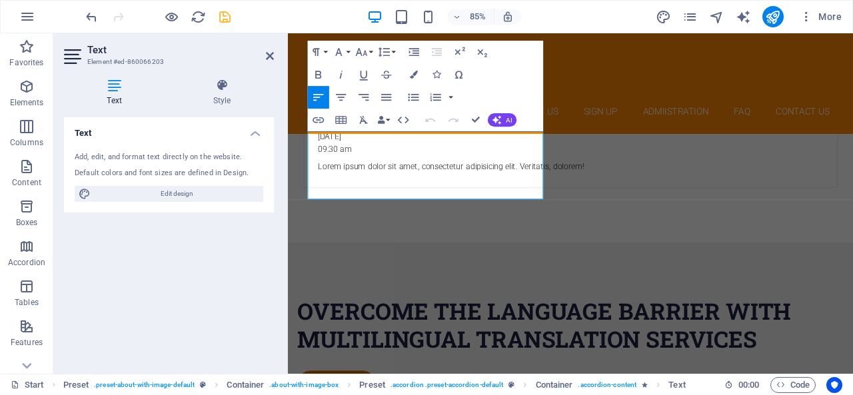
scroll to position [5802, 0]
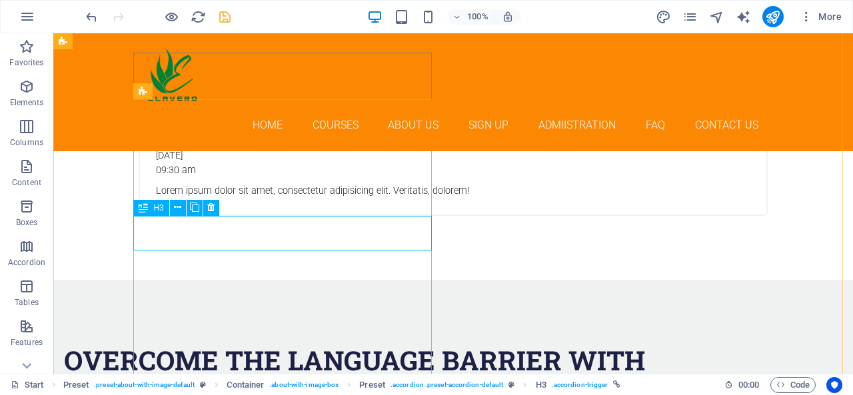
click at [179, 204] on icon at bounding box center [177, 207] width 7 height 14
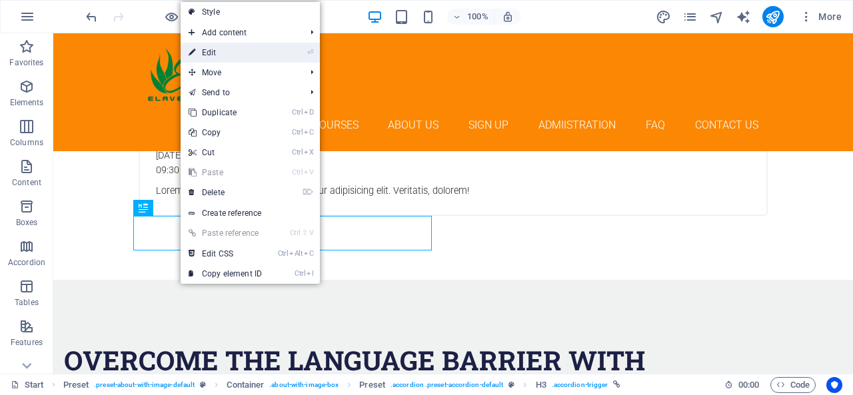
click at [238, 42] on span "Add content" at bounding box center [240, 33] width 119 height 20
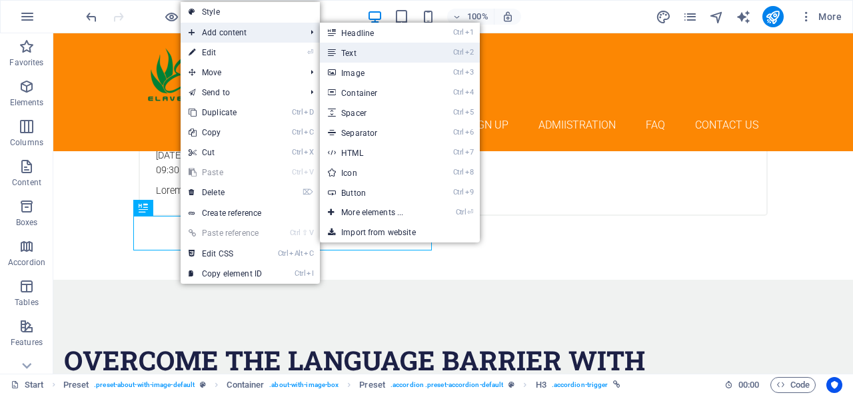
click at [406, 54] on link "Ctrl 2 Text" at bounding box center [375, 53] width 110 height 20
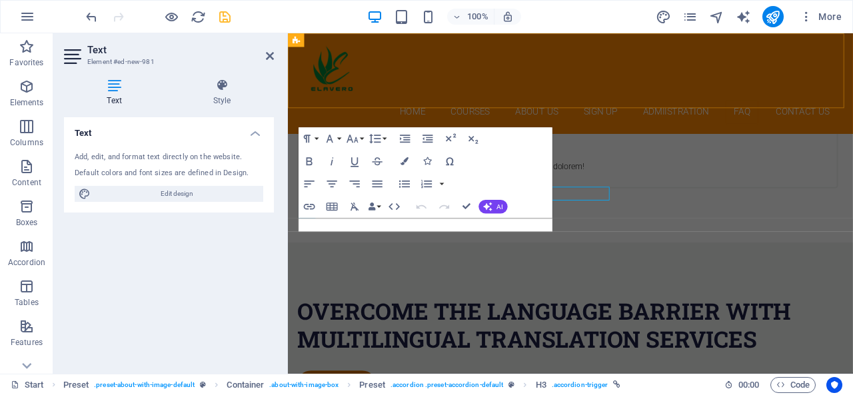
scroll to position [5802, 0]
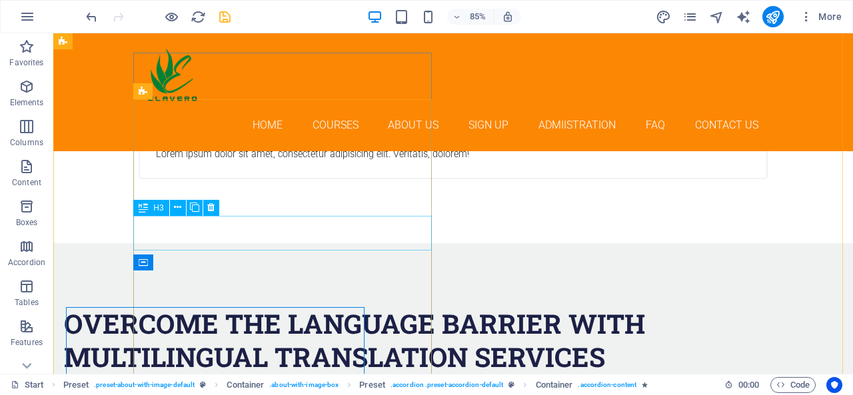
scroll to position [5766, 0]
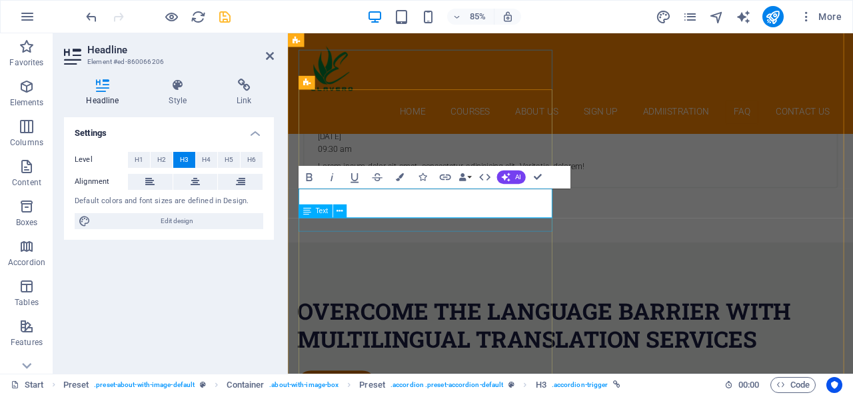
scroll to position [5802, 0]
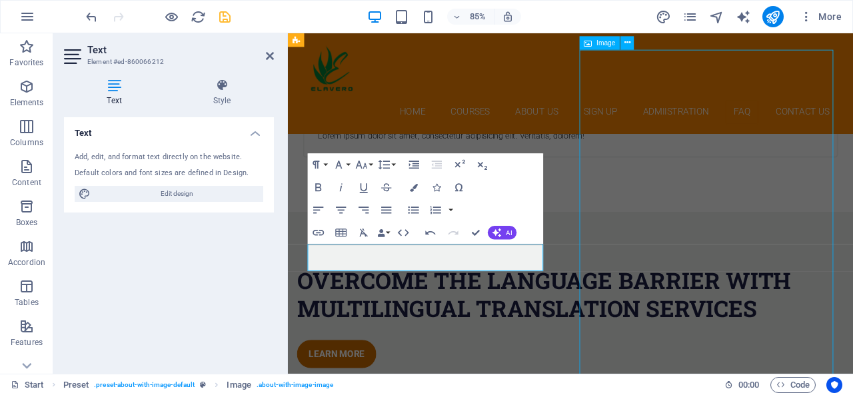
scroll to position [5766, 0]
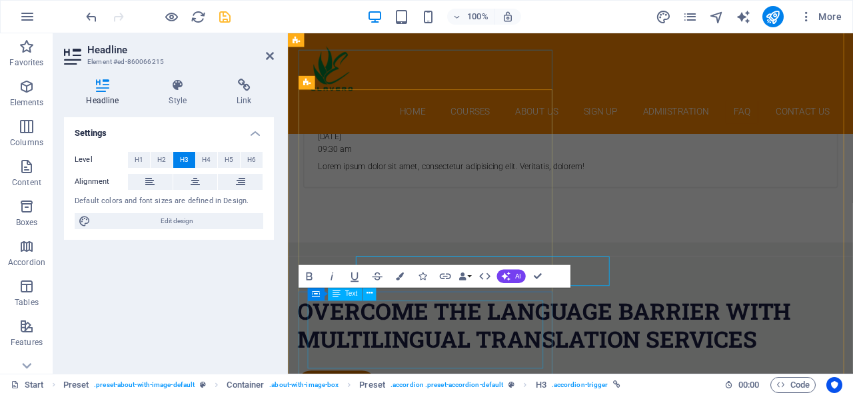
scroll to position [5802, 0]
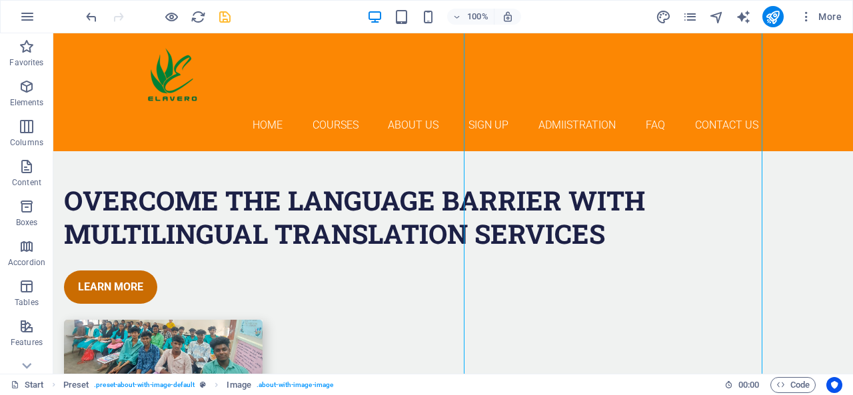
scroll to position [5952, 0]
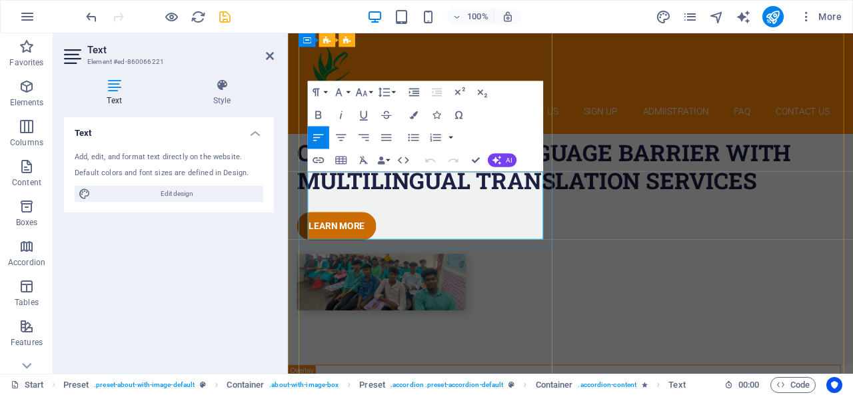
scroll to position [5989, 0]
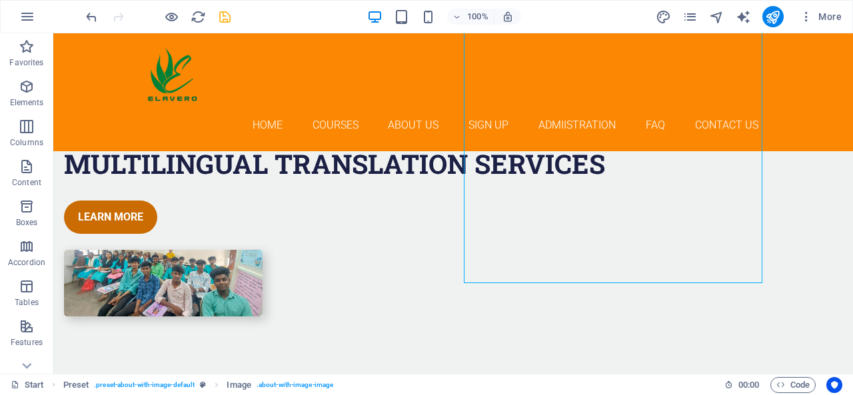
scroll to position [5958, 0]
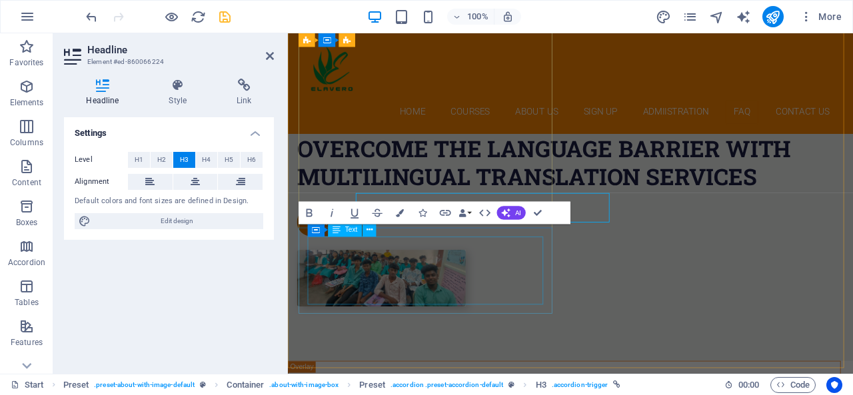
scroll to position [5994, 0]
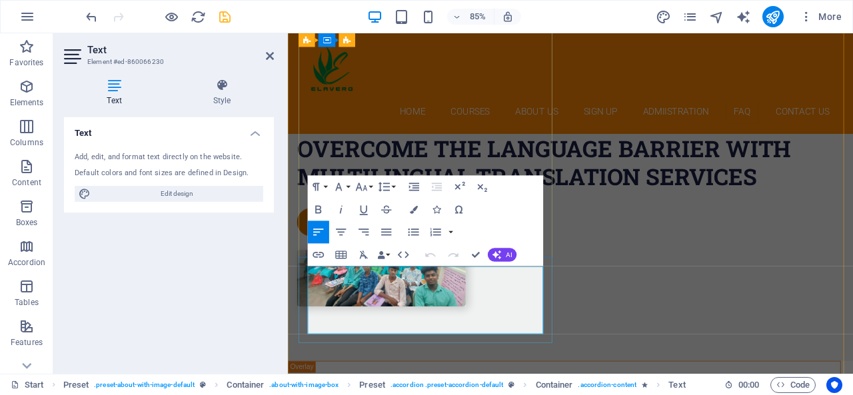
scroll to position [5994, 0]
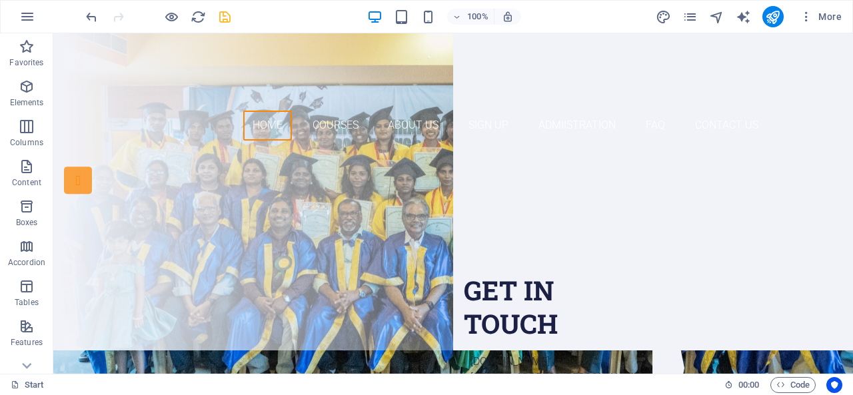
scroll to position [0, 0]
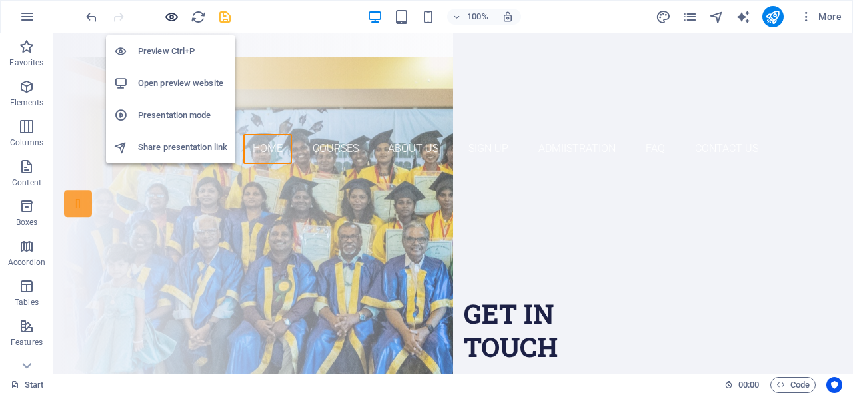
click at [172, 13] on icon "button" at bounding box center [171, 16] width 15 height 15
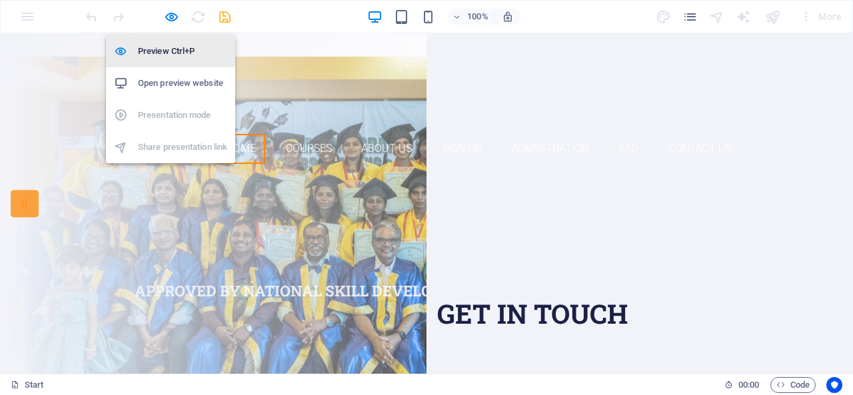
click at [171, 54] on h6 "Preview Ctrl+P" at bounding box center [182, 51] width 89 height 16
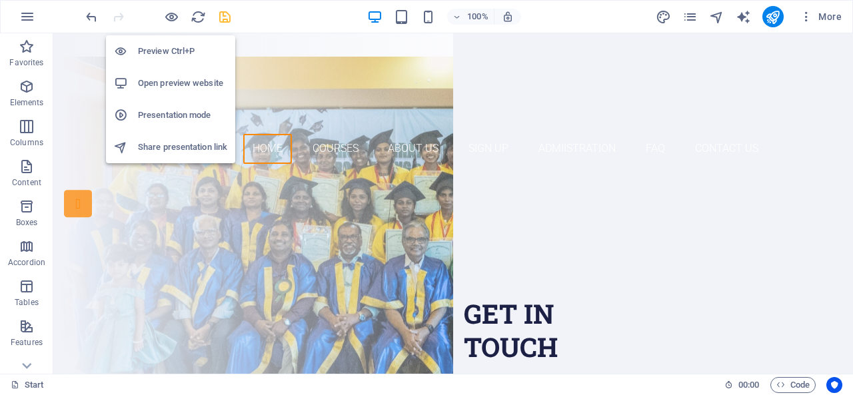
click at [175, 95] on li "Open preview website" at bounding box center [170, 83] width 129 height 32
click at [166, 19] on icon "button" at bounding box center [171, 16] width 15 height 15
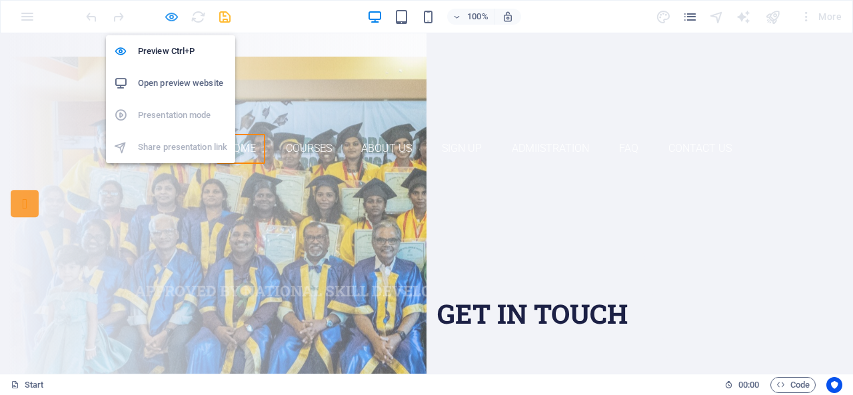
click at [166, 19] on icon "button" at bounding box center [171, 16] width 15 height 15
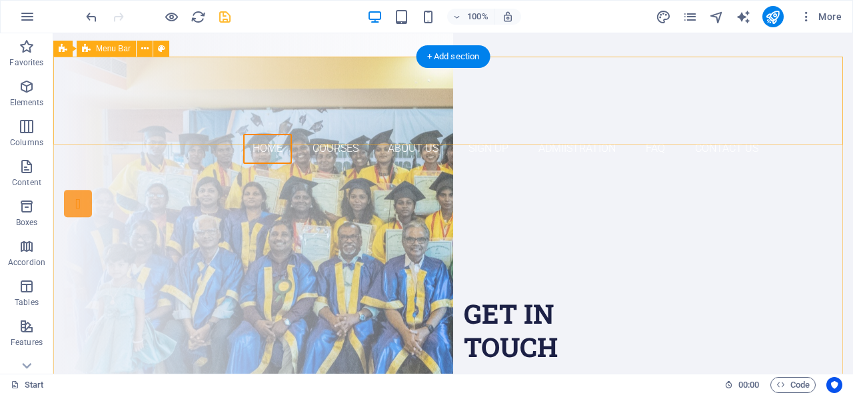
click at [109, 94] on div "Home Courses About Us Sign up Admiistration FAQ Contact Us" at bounding box center [452, 116] width 799 height 118
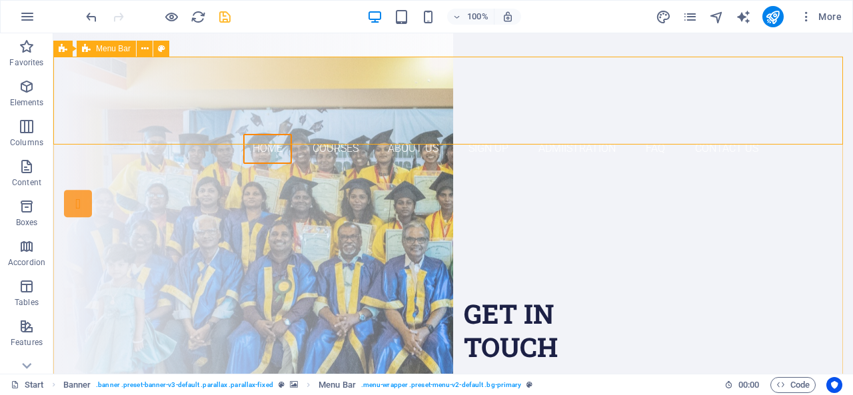
click at [112, 50] on span "Menu Bar" at bounding box center [113, 49] width 35 height 8
click at [144, 52] on icon at bounding box center [144, 49] width 7 height 14
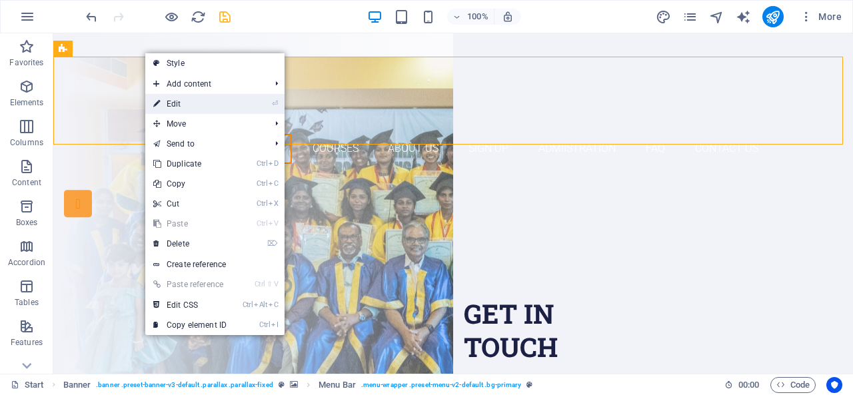
click at [175, 111] on link "⏎ Edit" at bounding box center [189, 104] width 89 height 20
select select "%"
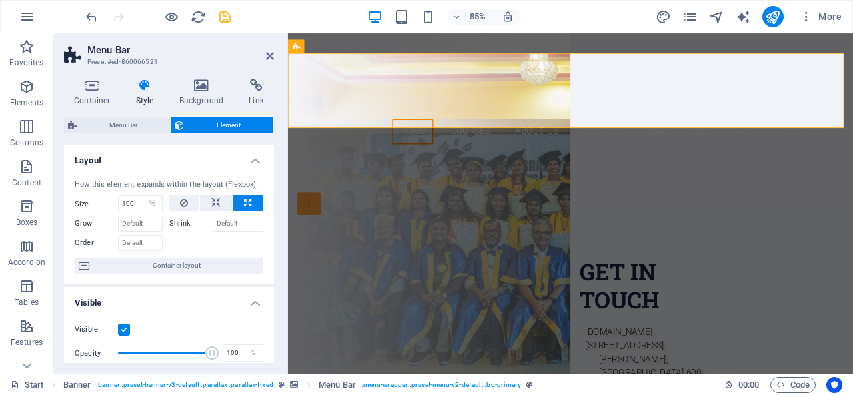
drag, startPoint x: 269, startPoint y: 200, endPoint x: 269, endPoint y: 216, distance: 15.3
click at [269, 216] on div "How this element expands within the layout (Flexbox). Size 100 Default auto px …" at bounding box center [169, 227] width 210 height 117
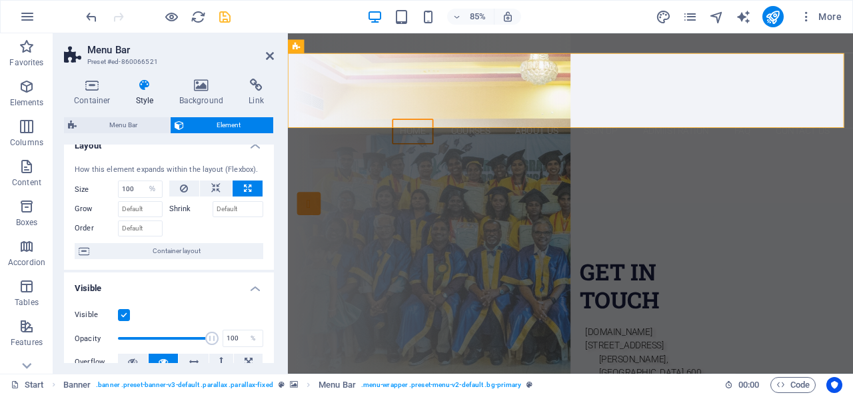
scroll to position [1, 0]
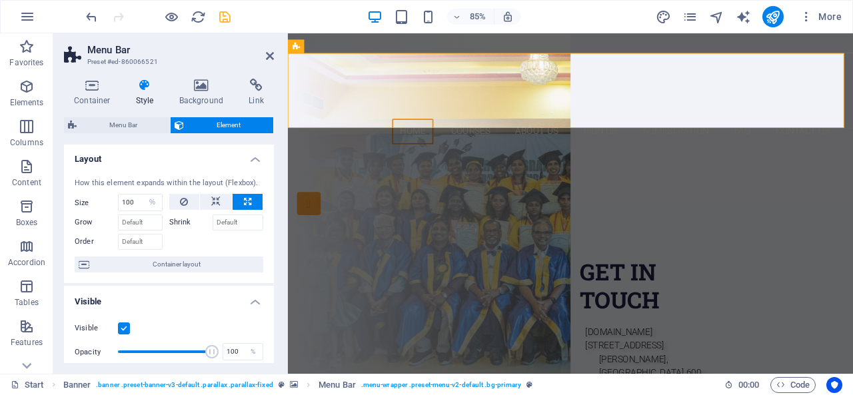
click at [141, 98] on h4 "Style" at bounding box center [147, 93] width 43 height 28
click at [98, 93] on h4 "Container" at bounding box center [95, 93] width 62 height 28
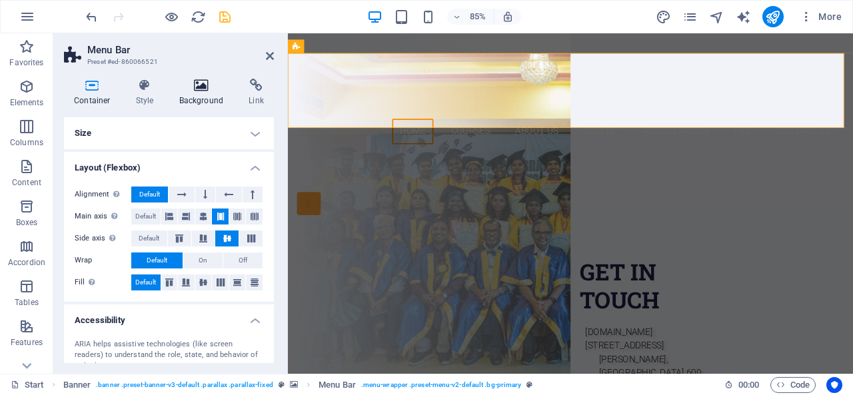
click at [212, 92] on h4 "Background" at bounding box center [204, 93] width 70 height 28
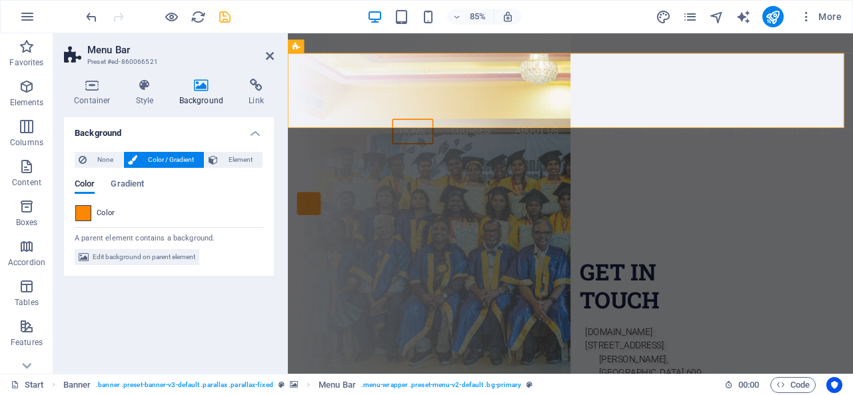
click at [81, 217] on span at bounding box center [83, 213] width 15 height 15
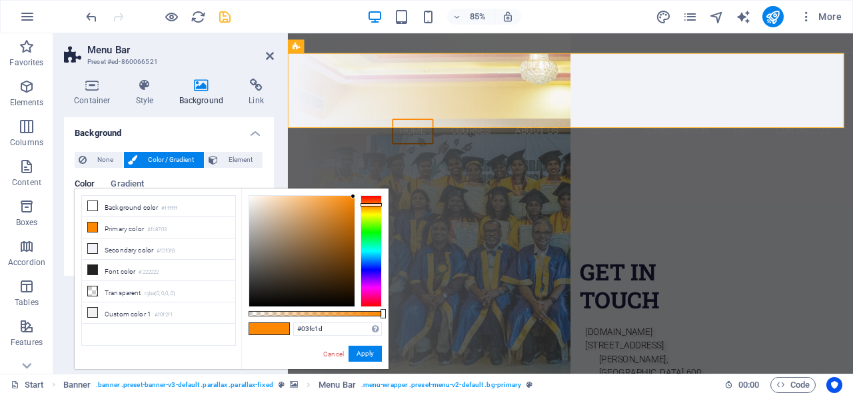
click at [370, 234] on div at bounding box center [370, 251] width 21 height 112
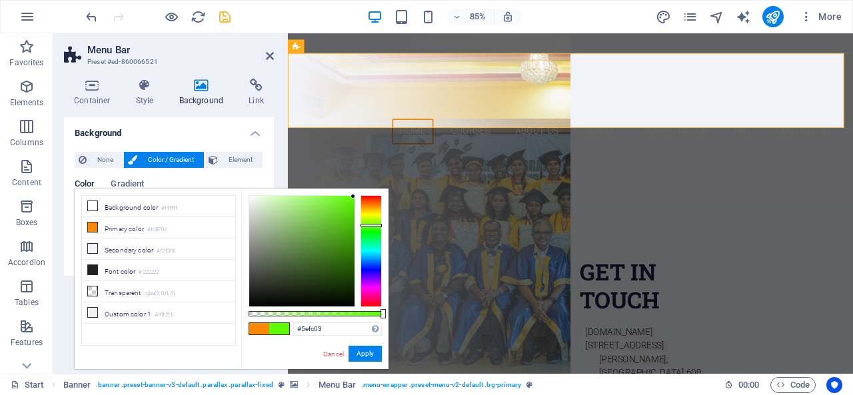
click at [372, 225] on div at bounding box center [370, 251] width 21 height 112
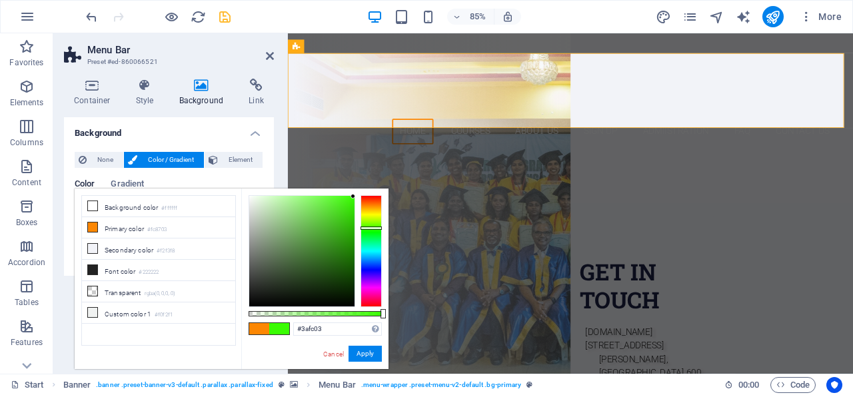
click at [370, 228] on div at bounding box center [370, 251] width 21 height 112
click at [338, 218] on div at bounding box center [301, 251] width 105 height 111
click at [344, 202] on div at bounding box center [301, 251] width 105 height 111
click at [365, 212] on div at bounding box center [370, 251] width 21 height 112
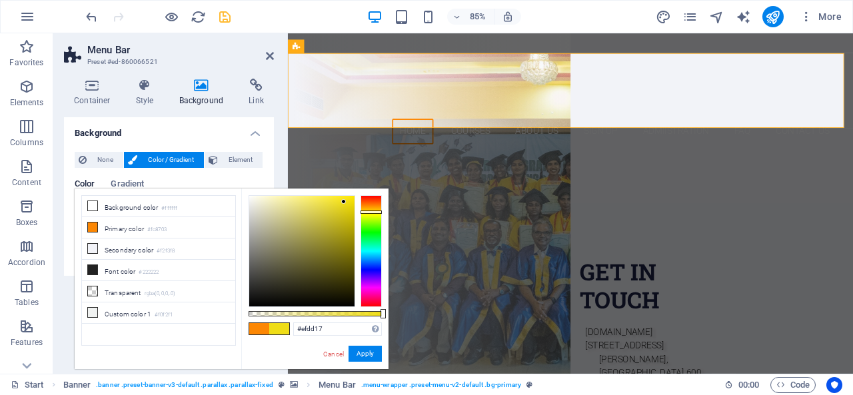
type input "#cc17ef"
click at [367, 284] on div at bounding box center [370, 251] width 21 height 112
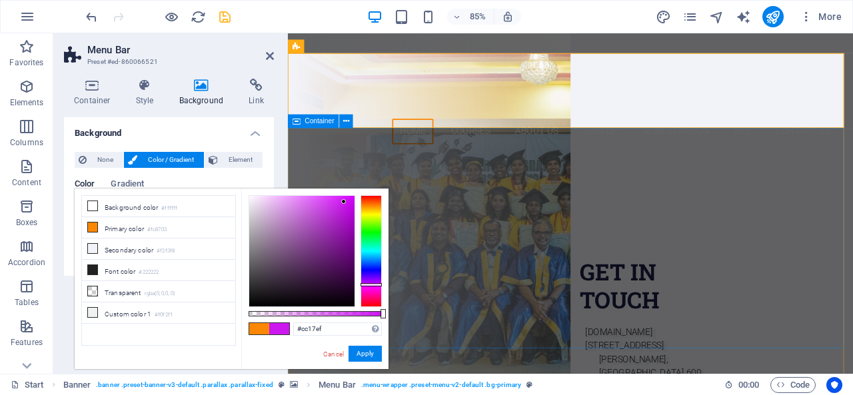
click at [481, 198] on div "Join our Elavero Training Institute APPROVED BY NATIONAL SKILL DEVELOPMENT CORP…" at bounding box center [620, 307] width 665 height 264
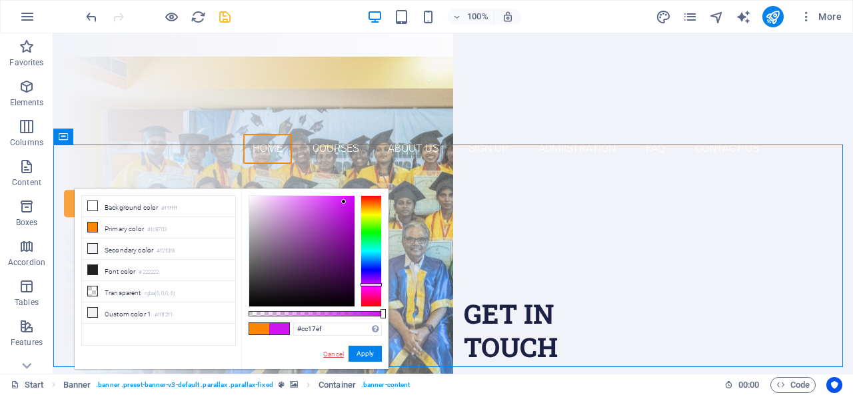
drag, startPoint x: 337, startPoint y: 354, endPoint x: 284, endPoint y: 320, distance: 62.3
click at [337, 354] on link "Cancel" at bounding box center [333, 354] width 23 height 10
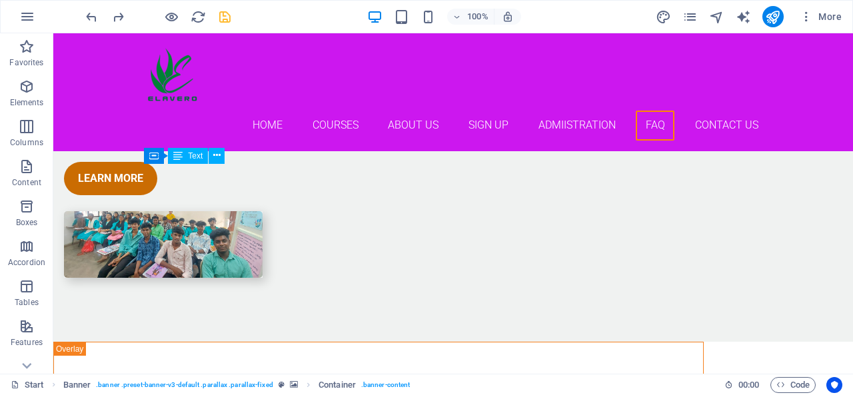
scroll to position [6101, 0]
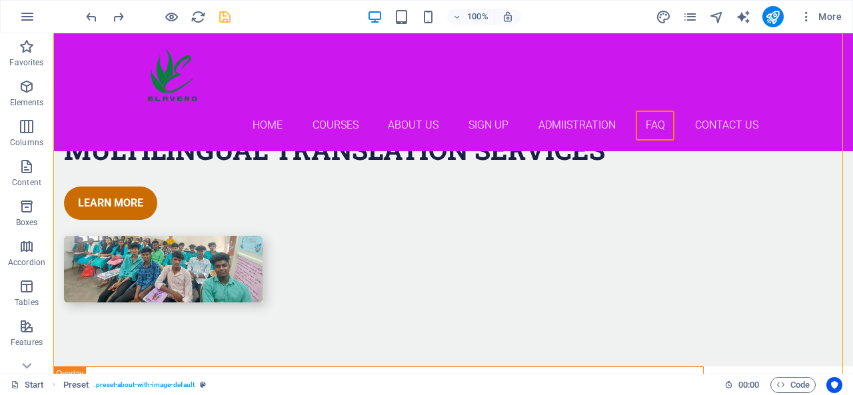
scroll to position [6048, 0]
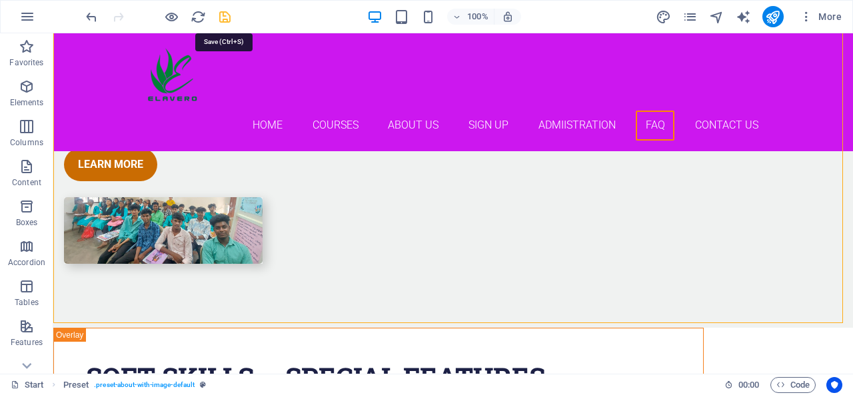
click at [222, 23] on icon "save" at bounding box center [224, 16] width 15 height 15
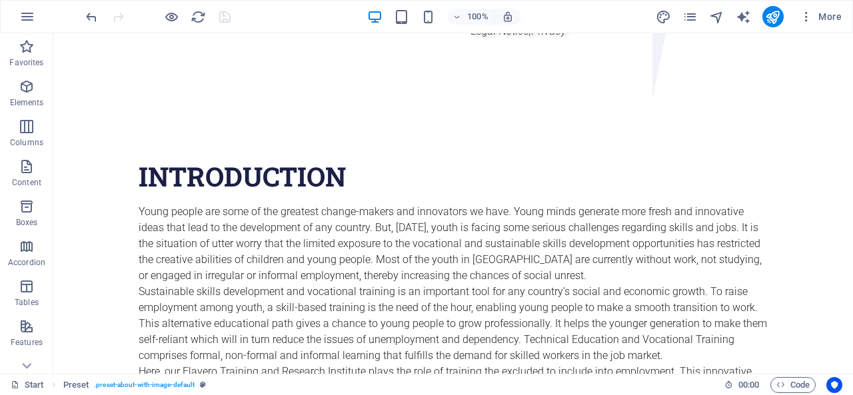
scroll to position [0, 0]
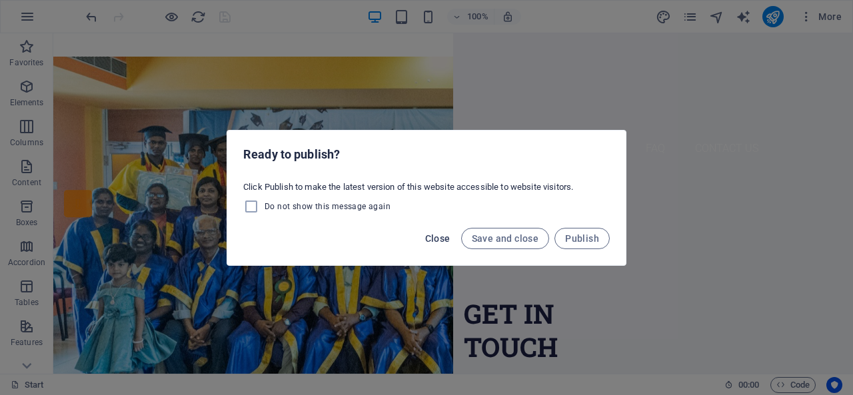
click at [449, 234] on span "Close" at bounding box center [437, 238] width 25 height 11
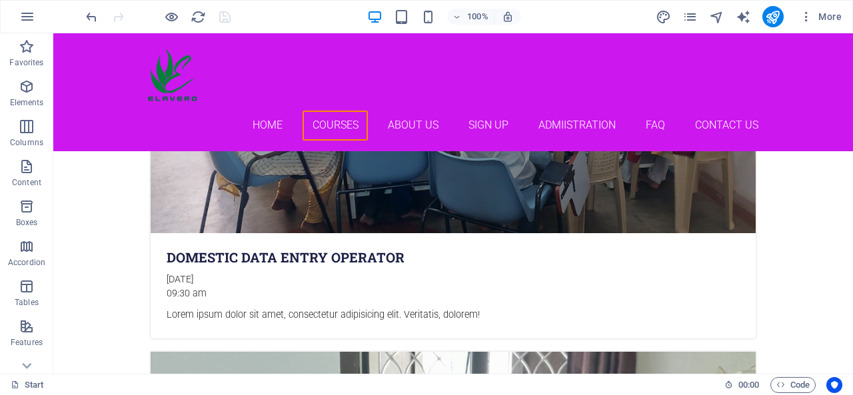
scroll to position [1800, 0]
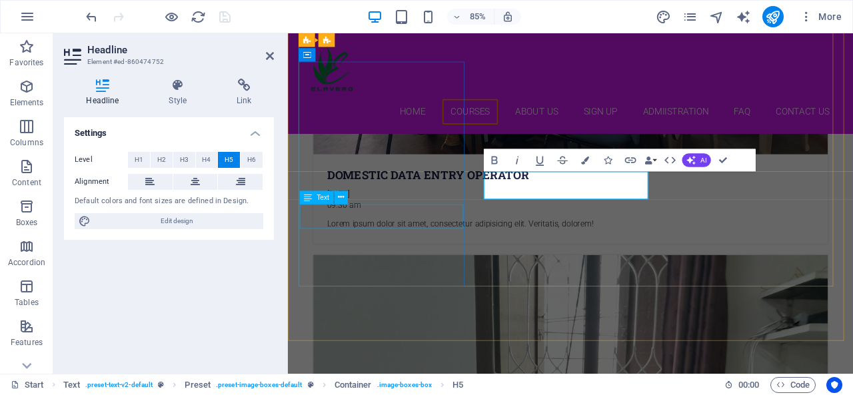
scroll to position [1836, 0]
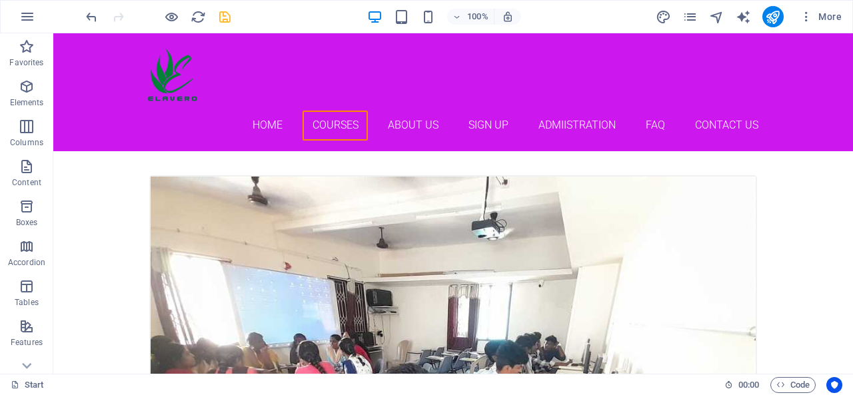
scroll to position [855, 0]
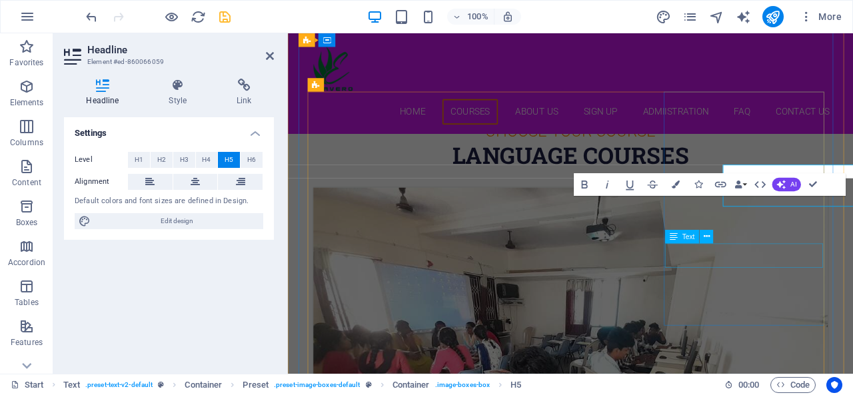
scroll to position [891, 0]
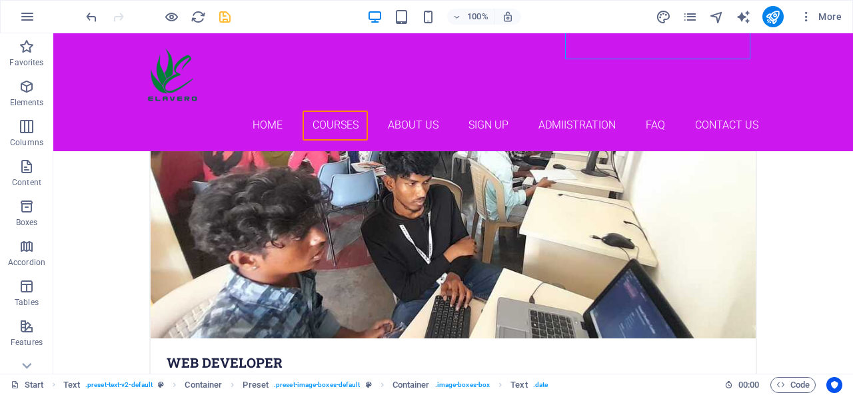
scroll to position [1148, 0]
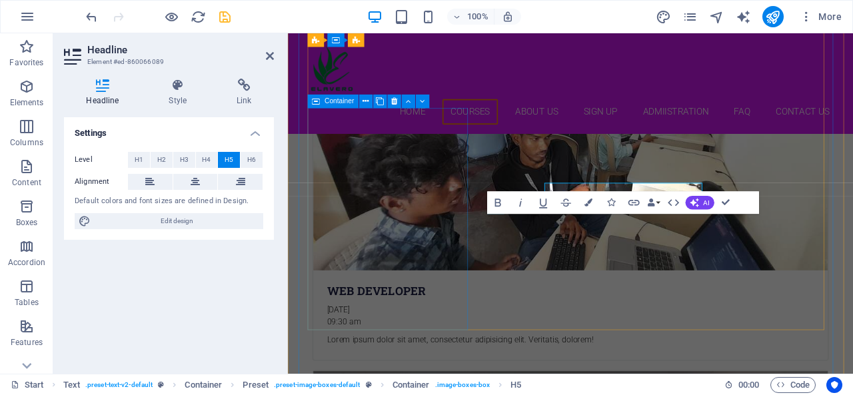
scroll to position [1184, 0]
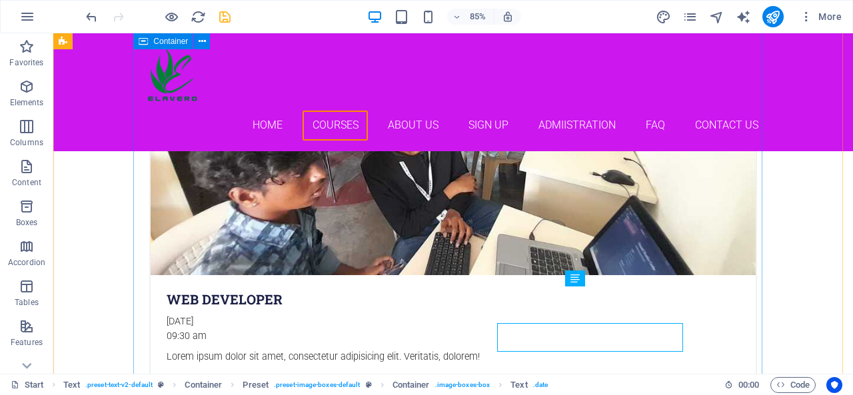
scroll to position [1148, 0]
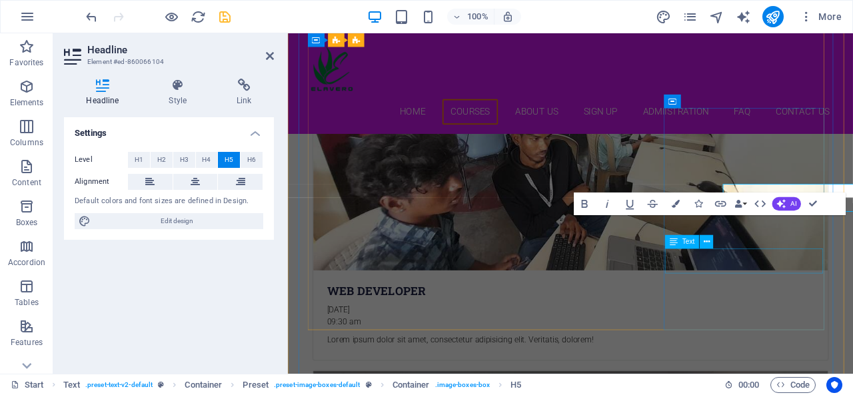
scroll to position [1184, 0]
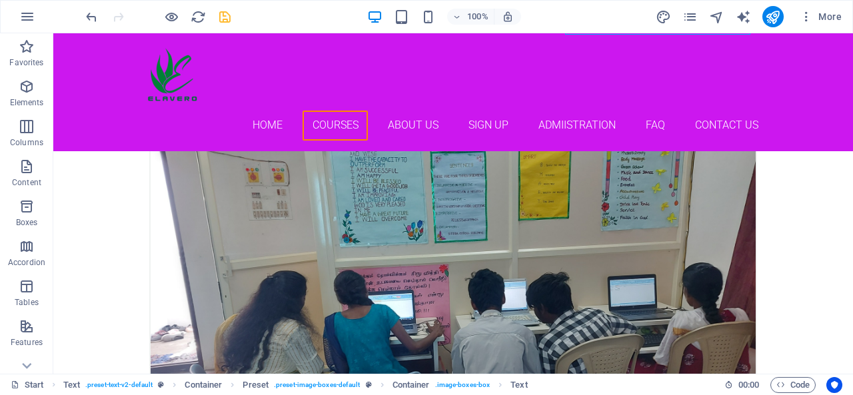
scroll to position [1521, 0]
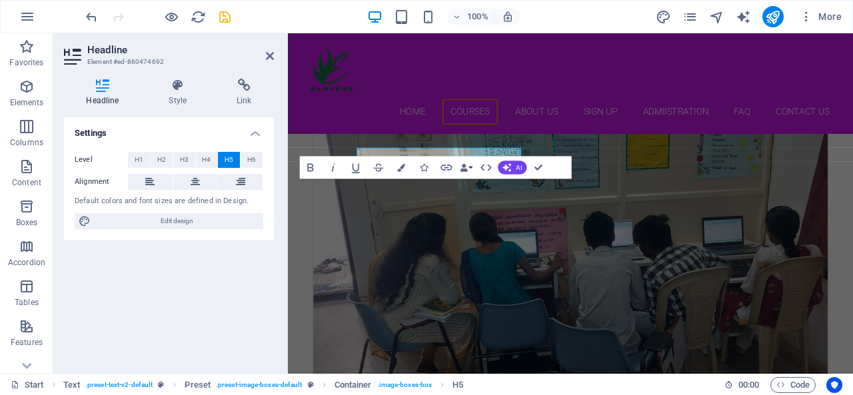
scroll to position [1557, 0]
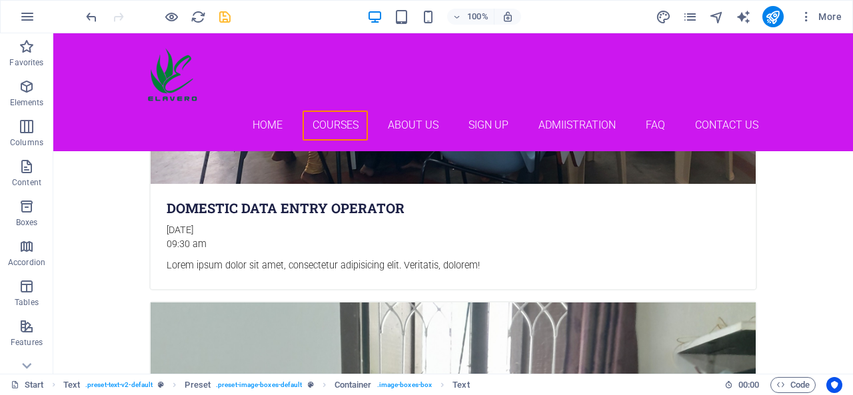
scroll to position [1814, 0]
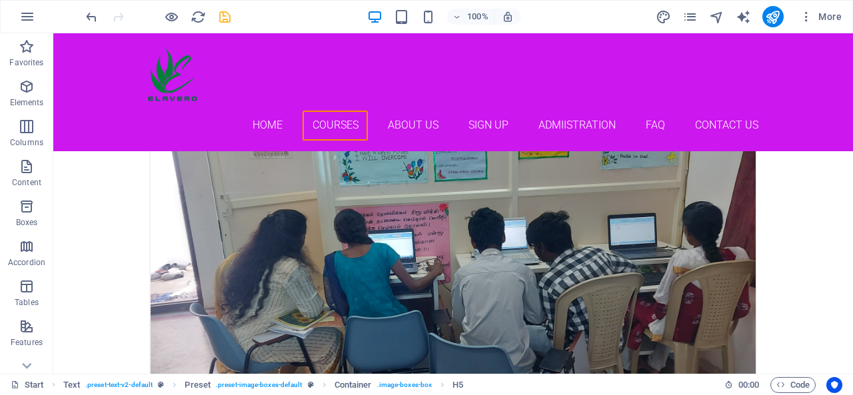
scroll to position [1537, 0]
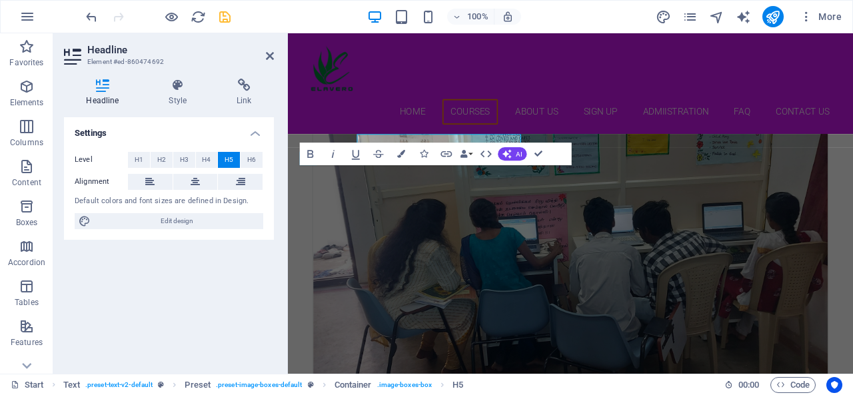
scroll to position [1573, 0]
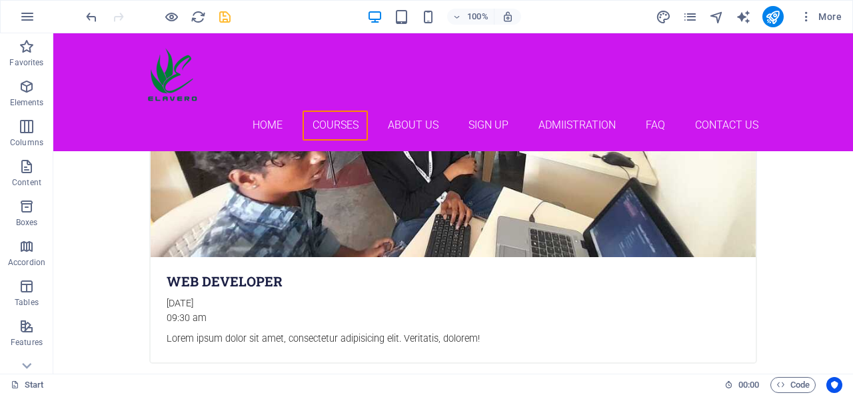
scroll to position [1183, 0]
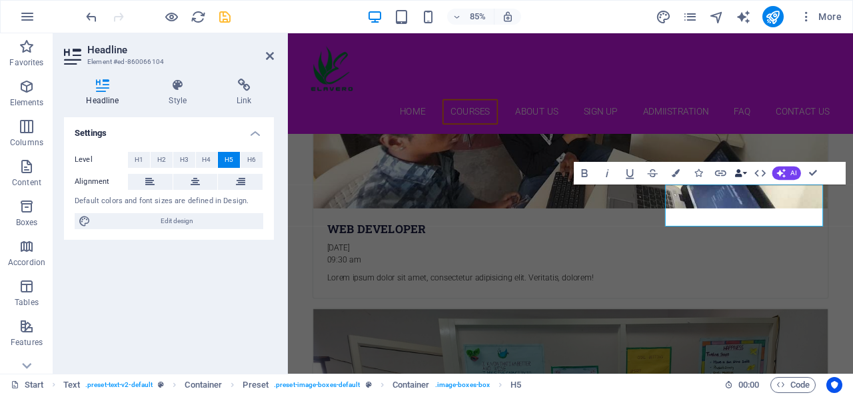
click at [743, 174] on button "Data Bindings" at bounding box center [741, 173] width 16 height 23
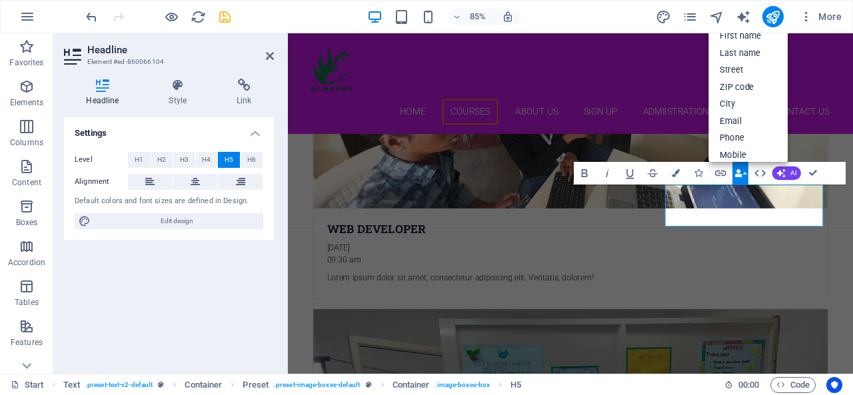
click at [743, 174] on button "Data Bindings" at bounding box center [741, 173] width 16 height 23
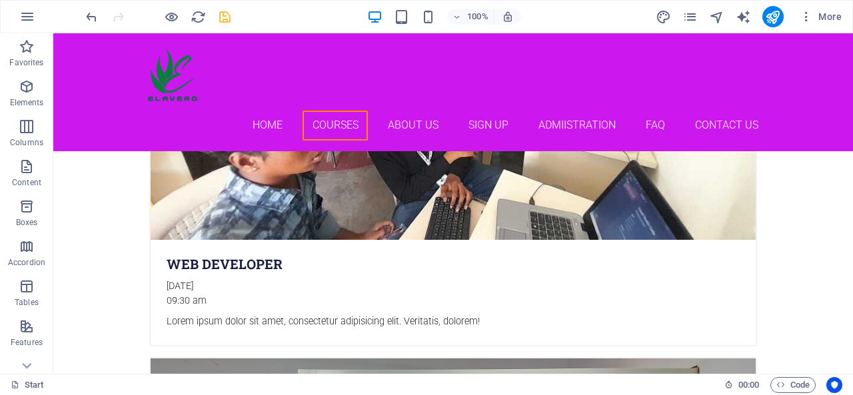
scroll to position [1182, 0]
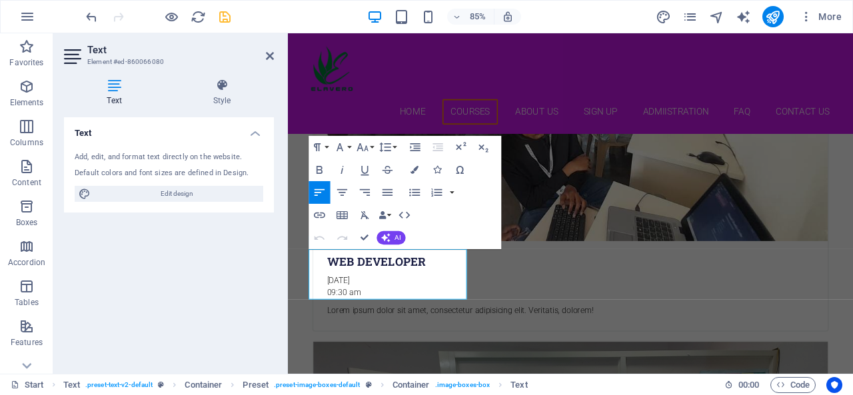
scroll to position [1218, 0]
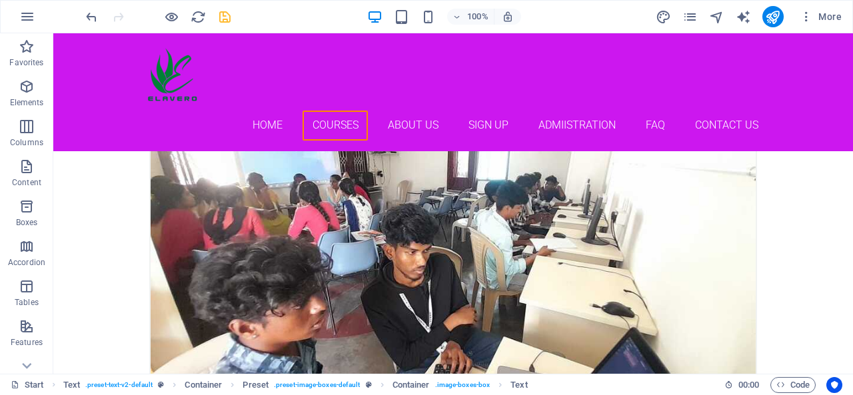
scroll to position [890, 0]
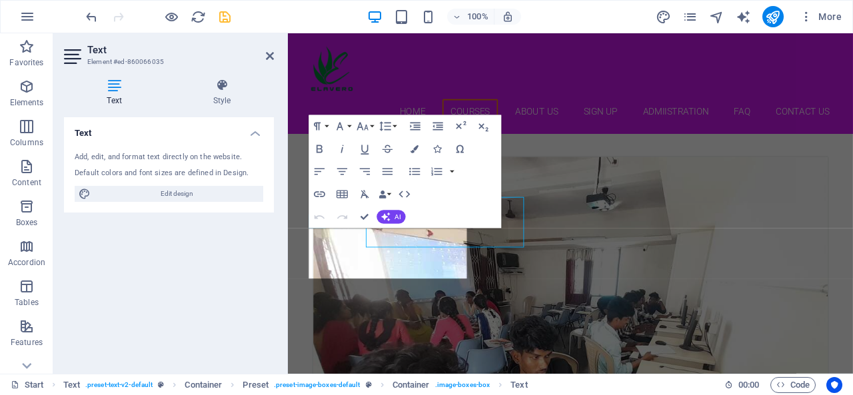
scroll to position [927, 0]
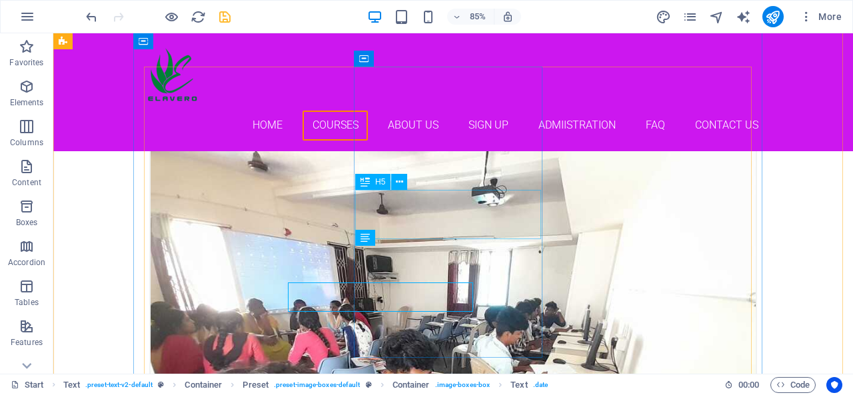
scroll to position [890, 0]
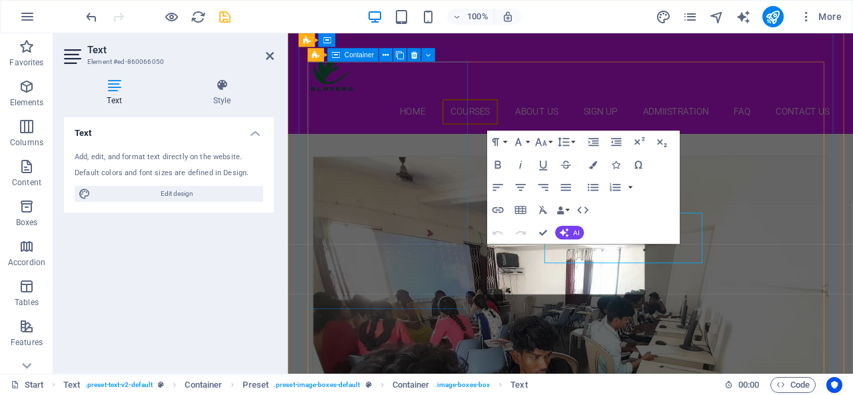
scroll to position [927, 0]
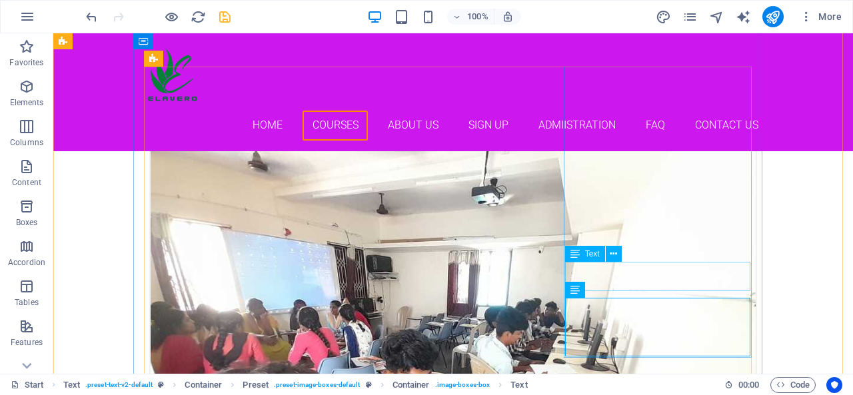
scroll to position [890, 0]
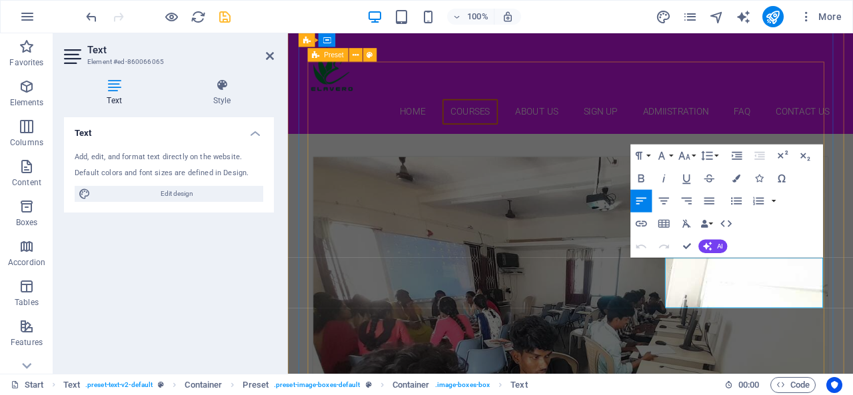
scroll to position [927, 0]
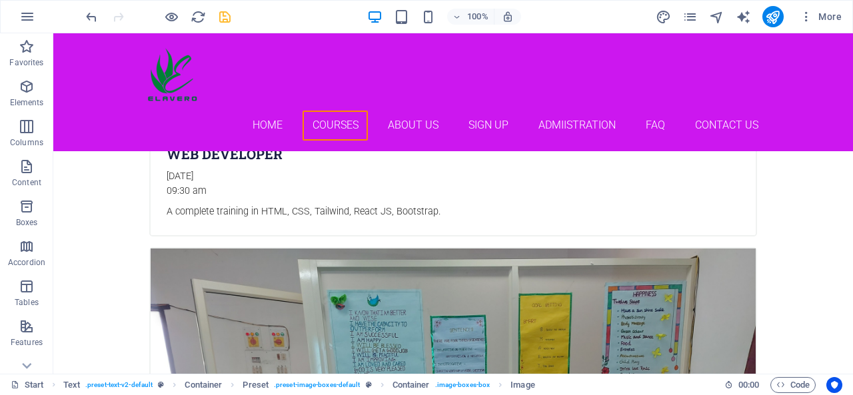
scroll to position [1263, 0]
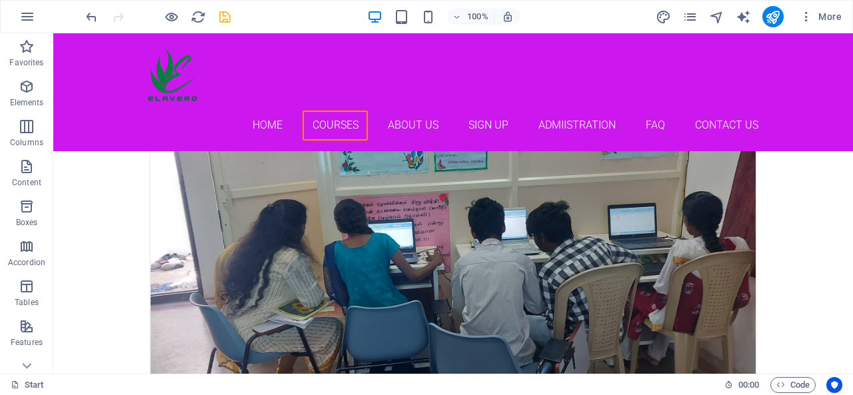
scroll to position [1594, 0]
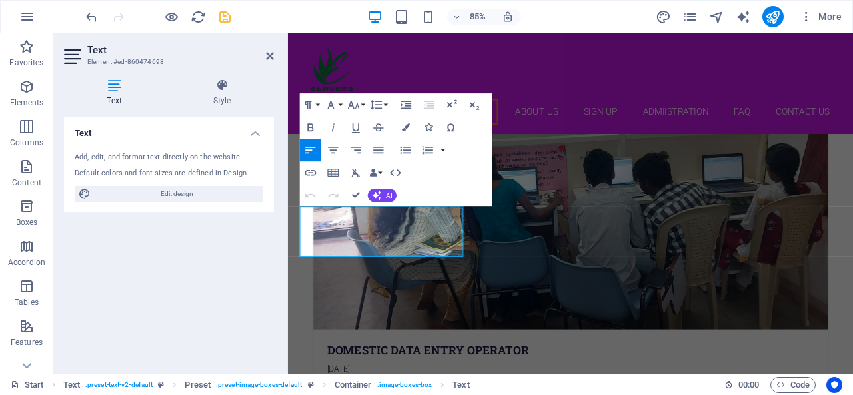
scroll to position [1631, 0]
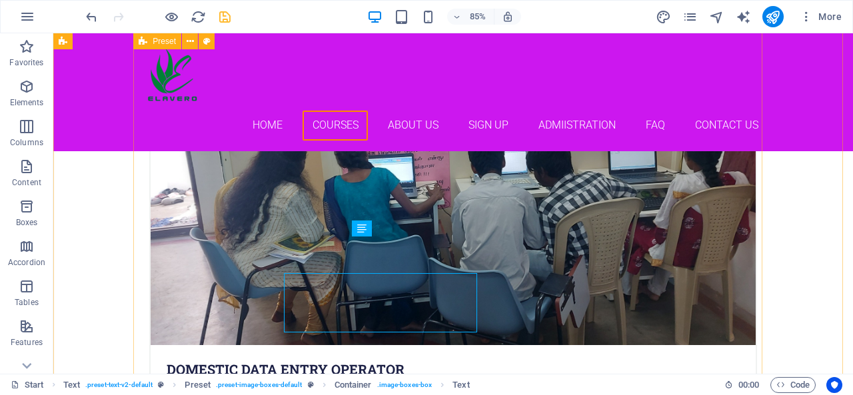
scroll to position [1594, 0]
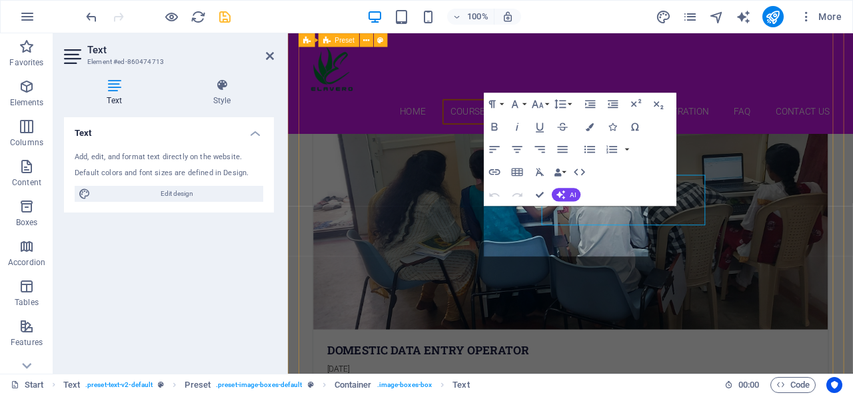
scroll to position [1631, 0]
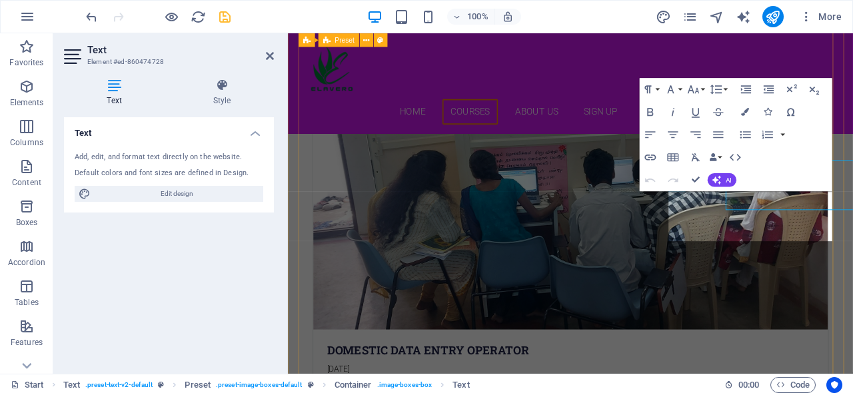
scroll to position [1631, 0]
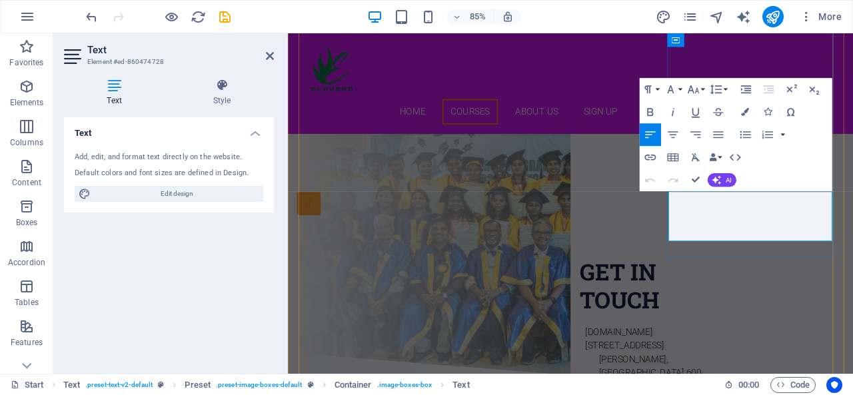
scroll to position [1631, 0]
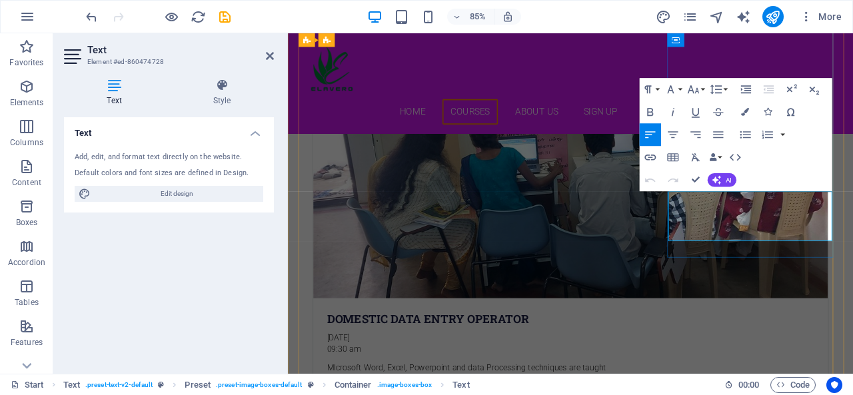
click at [814, 85] on icon "button" at bounding box center [813, 89] width 13 height 13
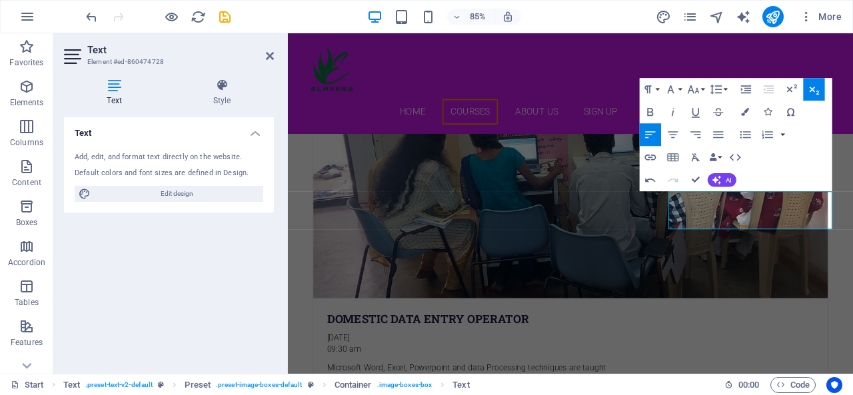
click at [811, 90] on icon "button" at bounding box center [813, 91] width 9 height 8
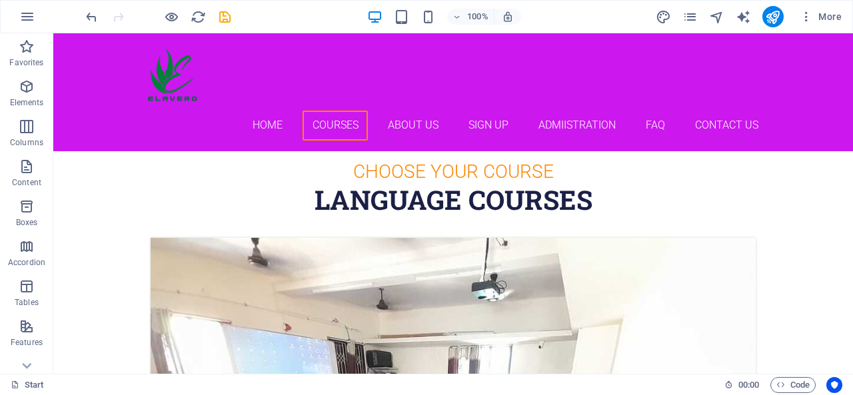
scroll to position [793, 0]
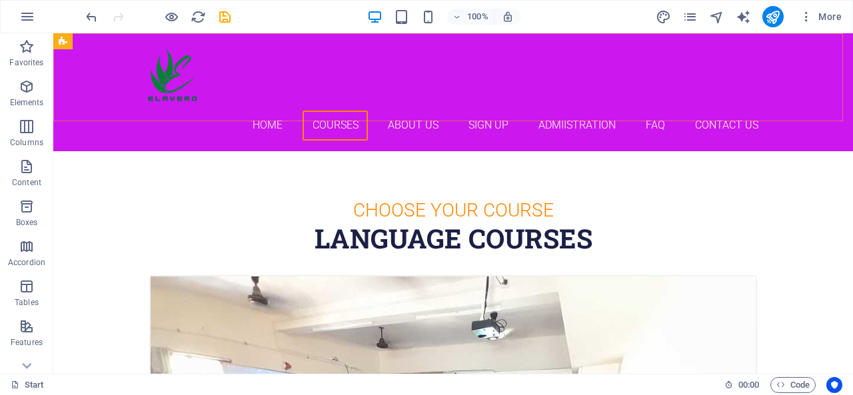
click at [839, 90] on div "Home Courses About Us Sign up Admiistration FAQ Contact Us" at bounding box center [452, 92] width 799 height 118
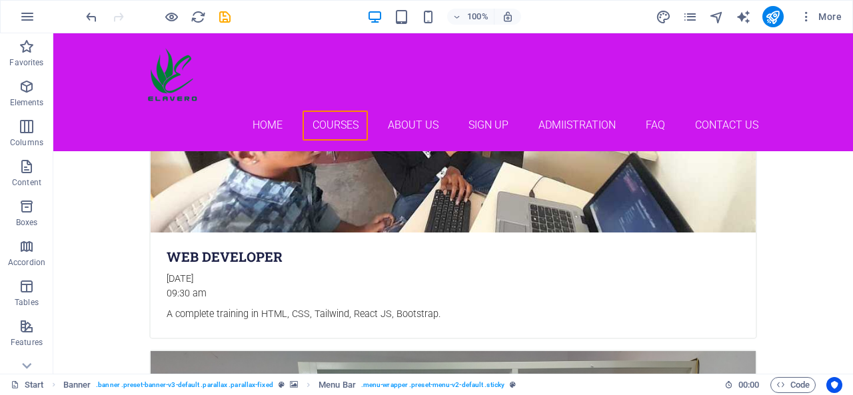
scroll to position [1237, 0]
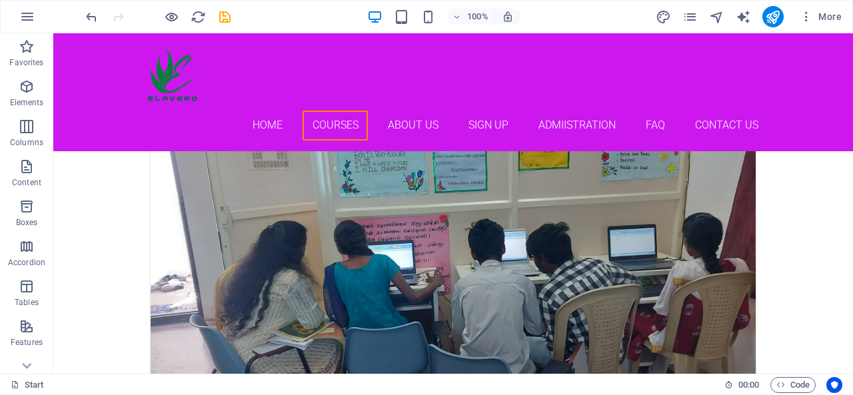
scroll to position [1649, 0]
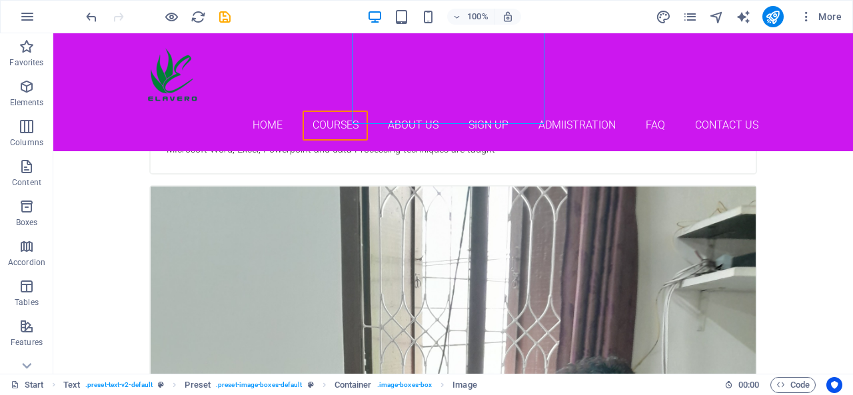
scroll to position [1918, 0]
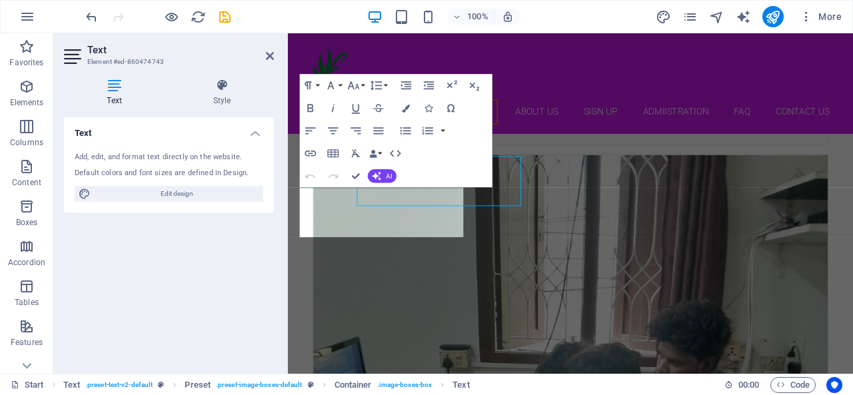
scroll to position [1954, 0]
